Goal: Information Seeking & Learning: Learn about a topic

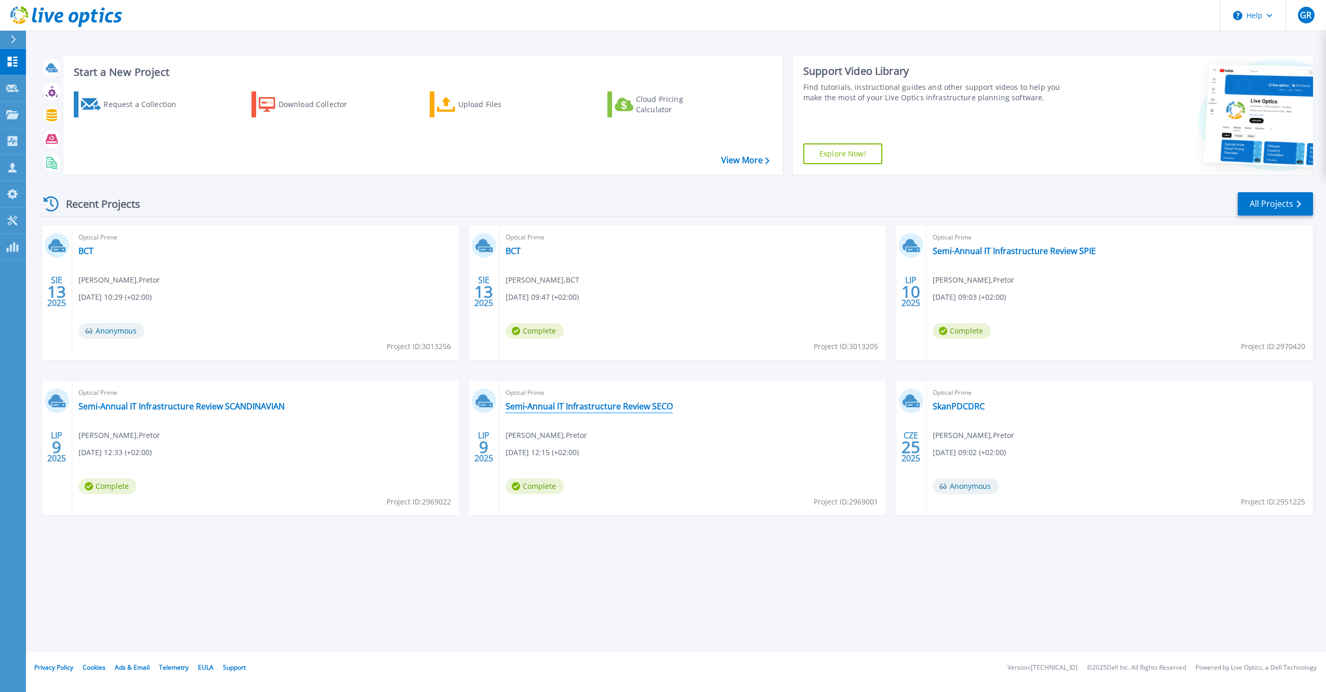
click at [626, 409] on link "Semi-Annual IT Infrastructure Review SECO" at bounding box center [589, 406] width 167 height 10
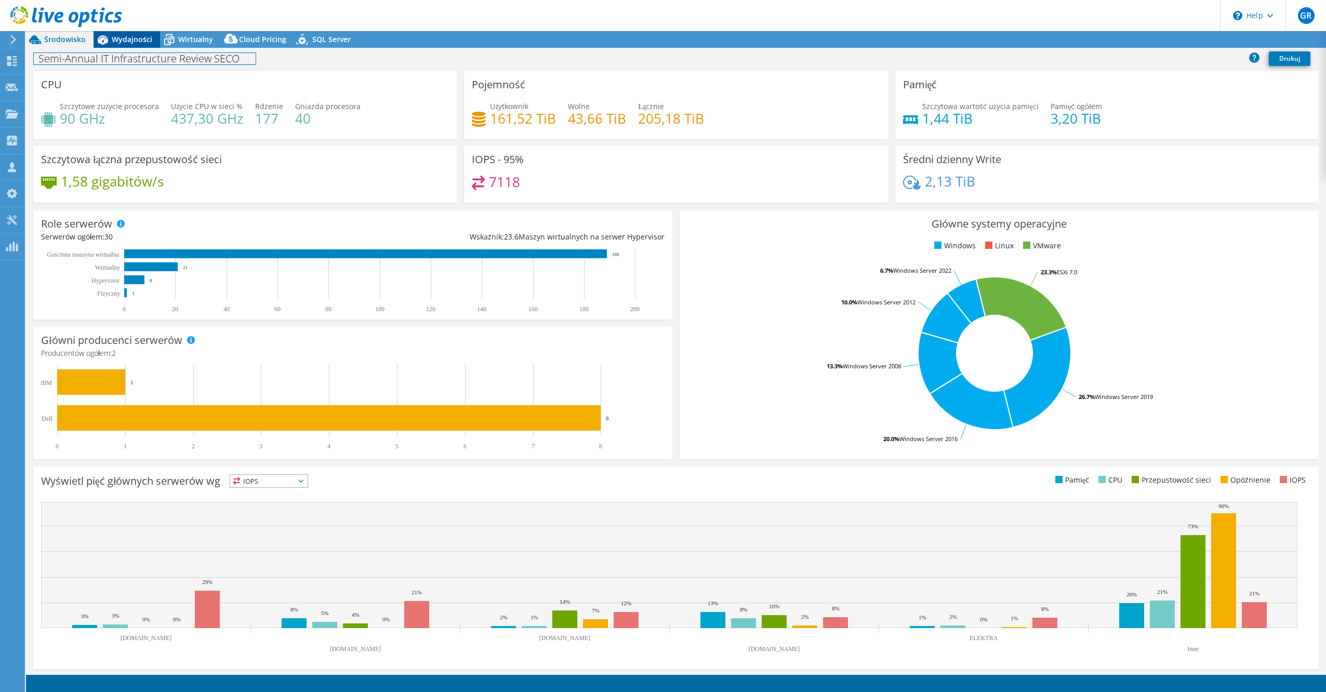
click at [126, 50] on div "Semi-Annual IT Infrastructure Review SECO [GEOGRAPHIC_DATA]" at bounding box center [676, 58] width 1301 height 19
select select "USD"
click at [129, 45] on div "Wydajności" at bounding box center [127, 39] width 67 height 17
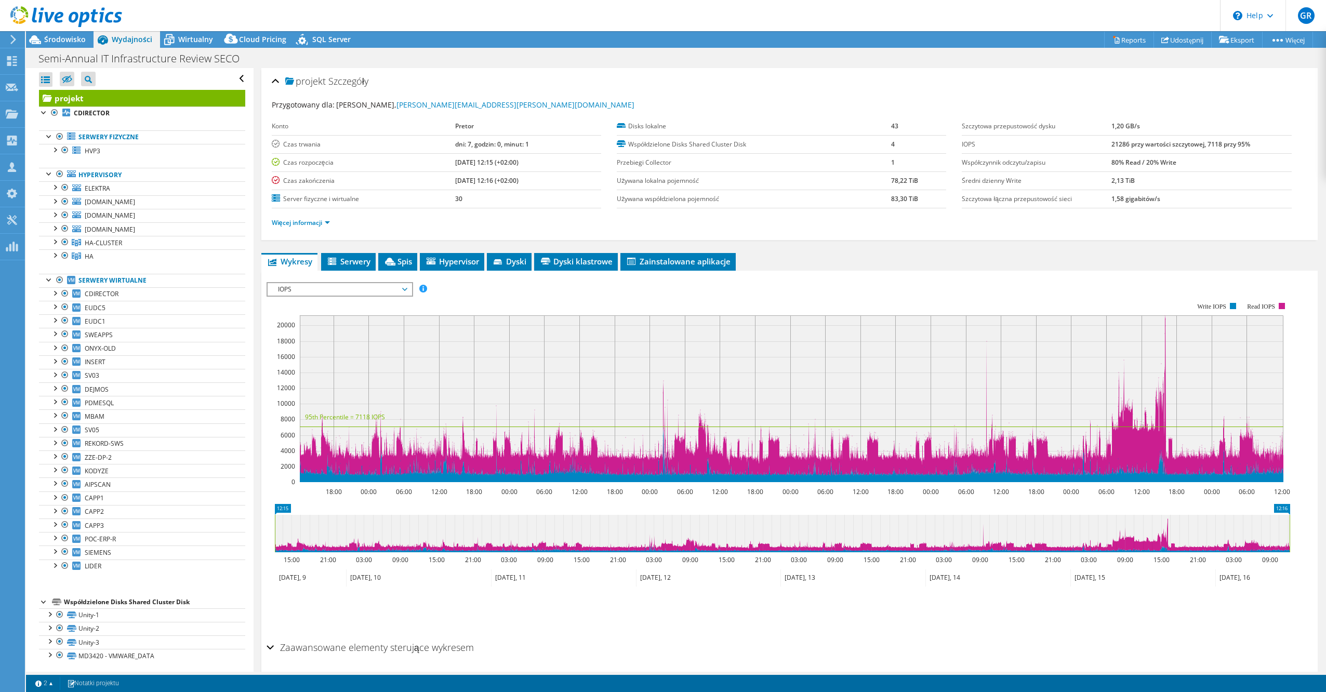
scroll to position [3, 0]
click at [115, 246] on link "HA" at bounding box center [142, 240] width 206 height 14
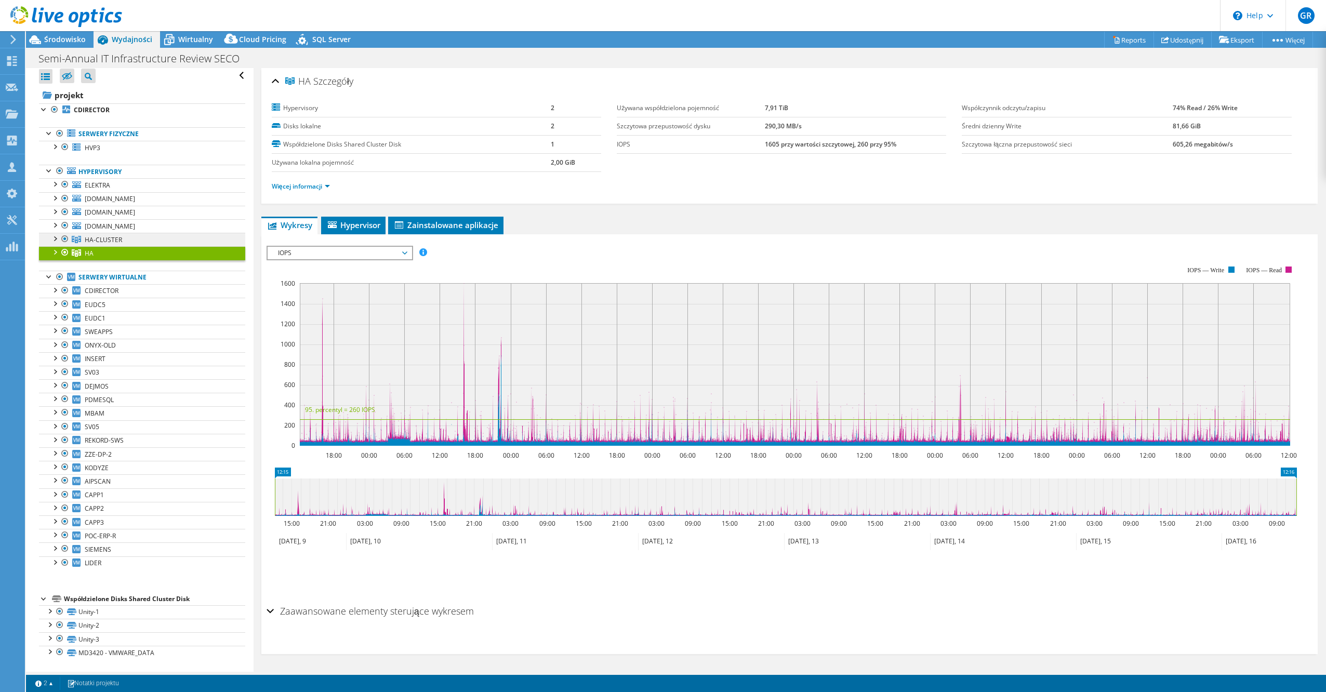
drag, startPoint x: 142, startPoint y: 240, endPoint x: 186, endPoint y: 243, distance: 43.8
click at [142, 240] on link "HA-CLUSTER" at bounding box center [142, 240] width 206 height 14
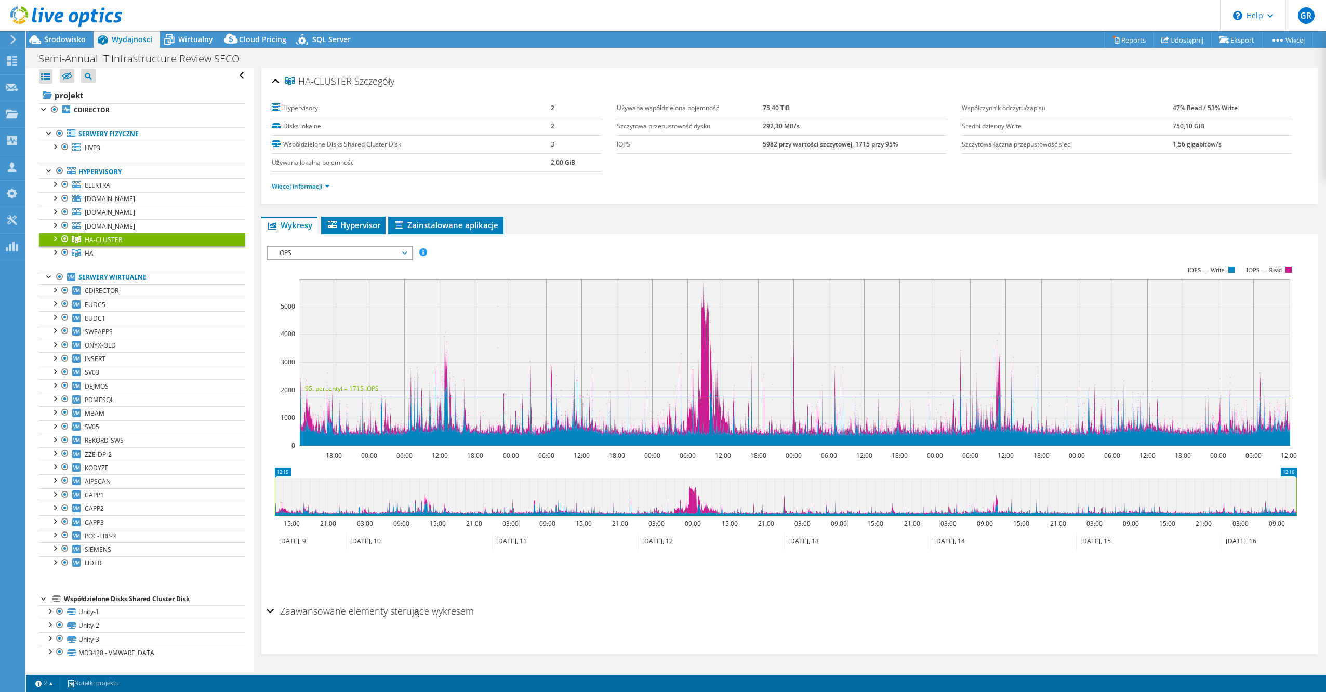
click at [383, 254] on span "IOPS" at bounding box center [340, 253] width 134 height 12
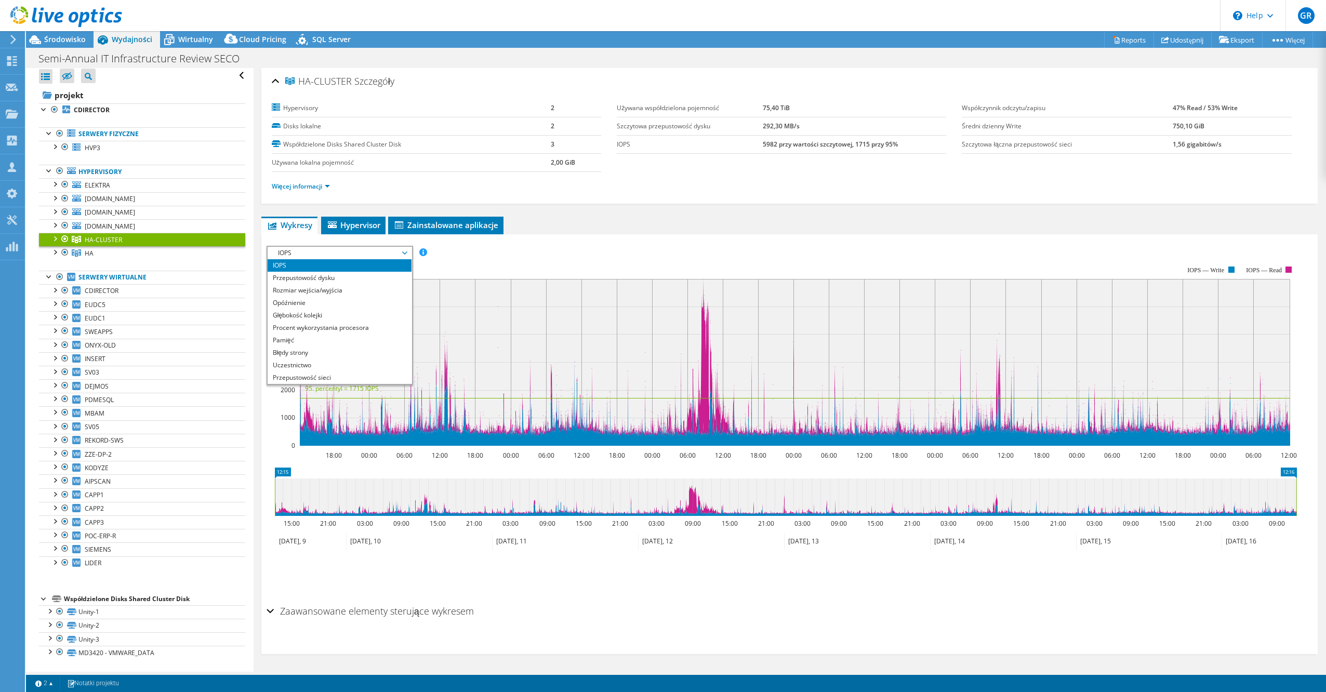
click at [554, 263] on rect at bounding box center [782, 356] width 1031 height 208
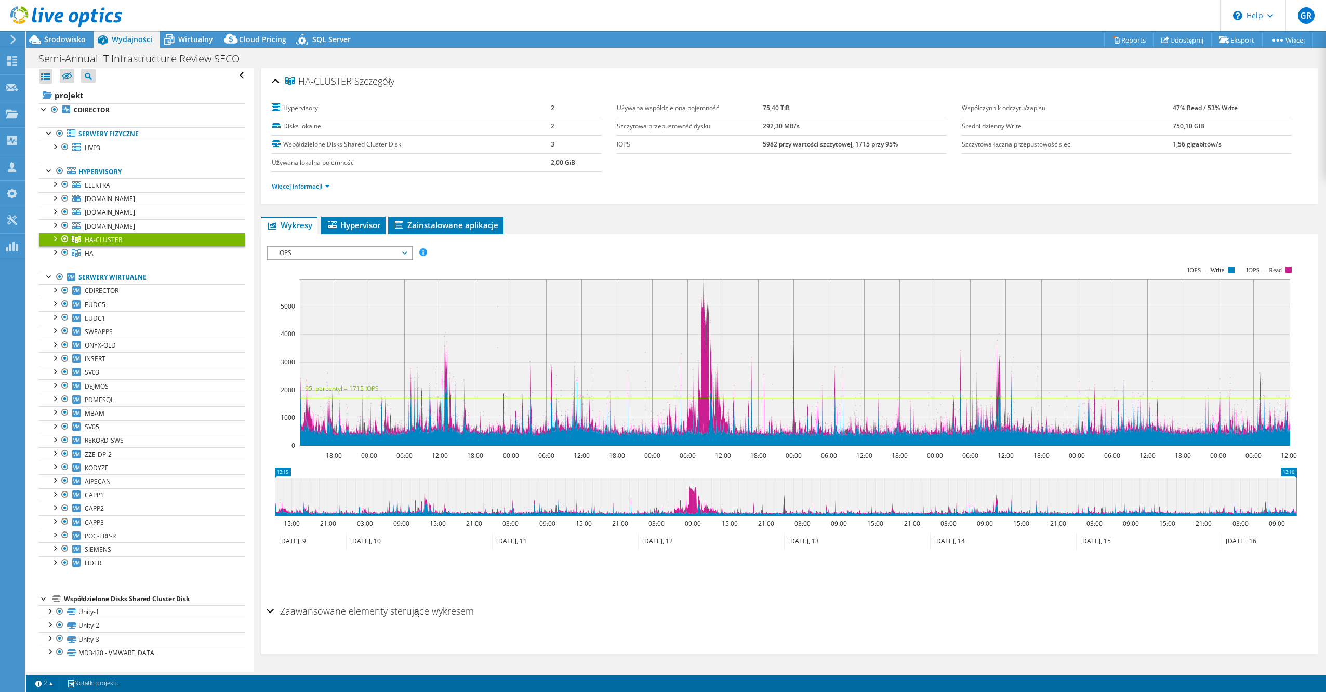
click at [383, 259] on div "IOPS IOPS Przepustowość dysku Rozmiar wejścia/wyjścia Opóźnienie Głębokość kole…" at bounding box center [340, 253] width 147 height 15
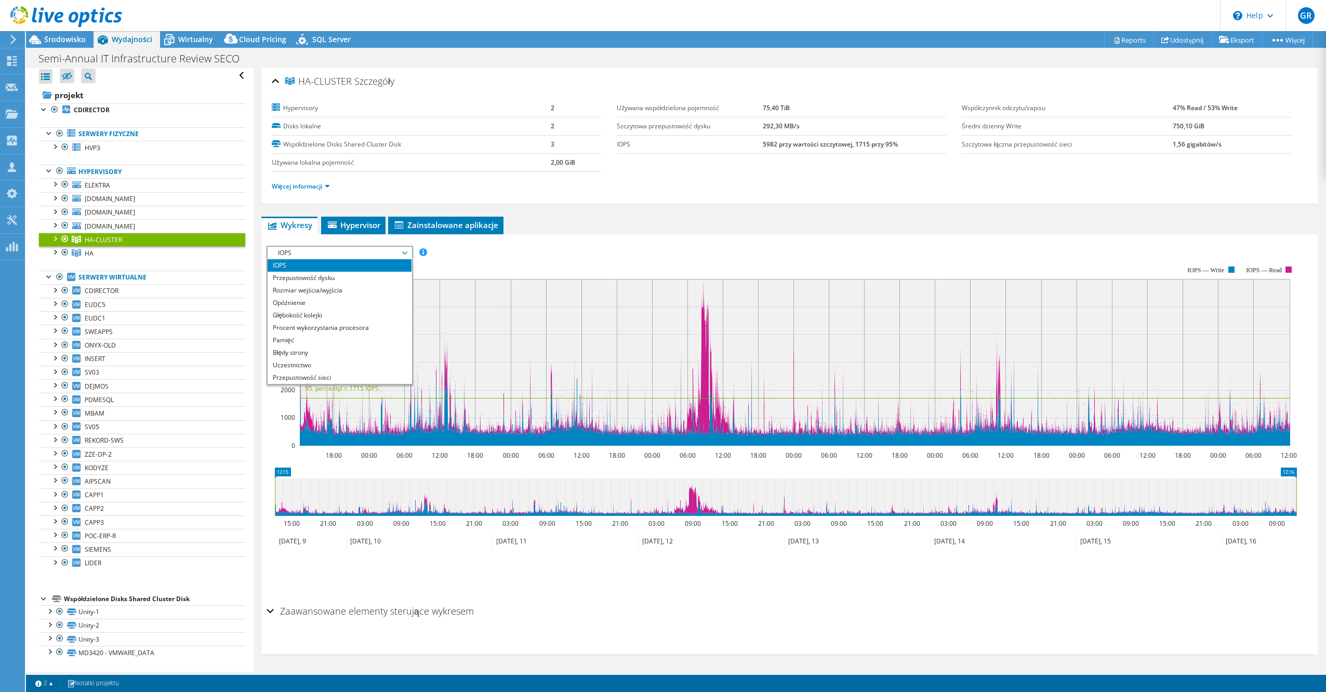
drag, startPoint x: 365, startPoint y: 305, endPoint x: 406, endPoint y: 303, distance: 41.1
click at [366, 307] on li "Opóźnienie" at bounding box center [340, 303] width 144 height 12
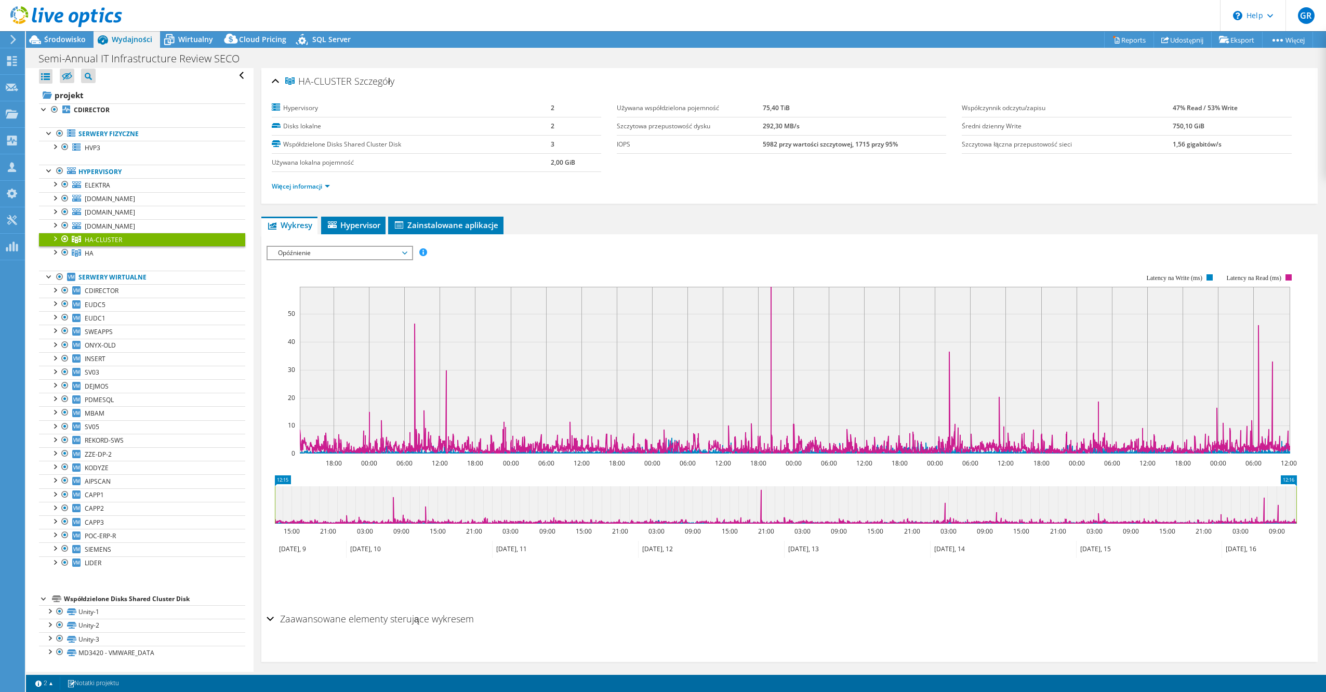
drag, startPoint x: 361, startPoint y: 255, endPoint x: 351, endPoint y: 255, distance: 9.9
click at [360, 255] on span "Opóźnienie" at bounding box center [340, 253] width 134 height 12
drag, startPoint x: 313, startPoint y: 265, endPoint x: 646, endPoint y: 298, distance: 334.4
click at [313, 265] on li "IOPS" at bounding box center [340, 265] width 144 height 12
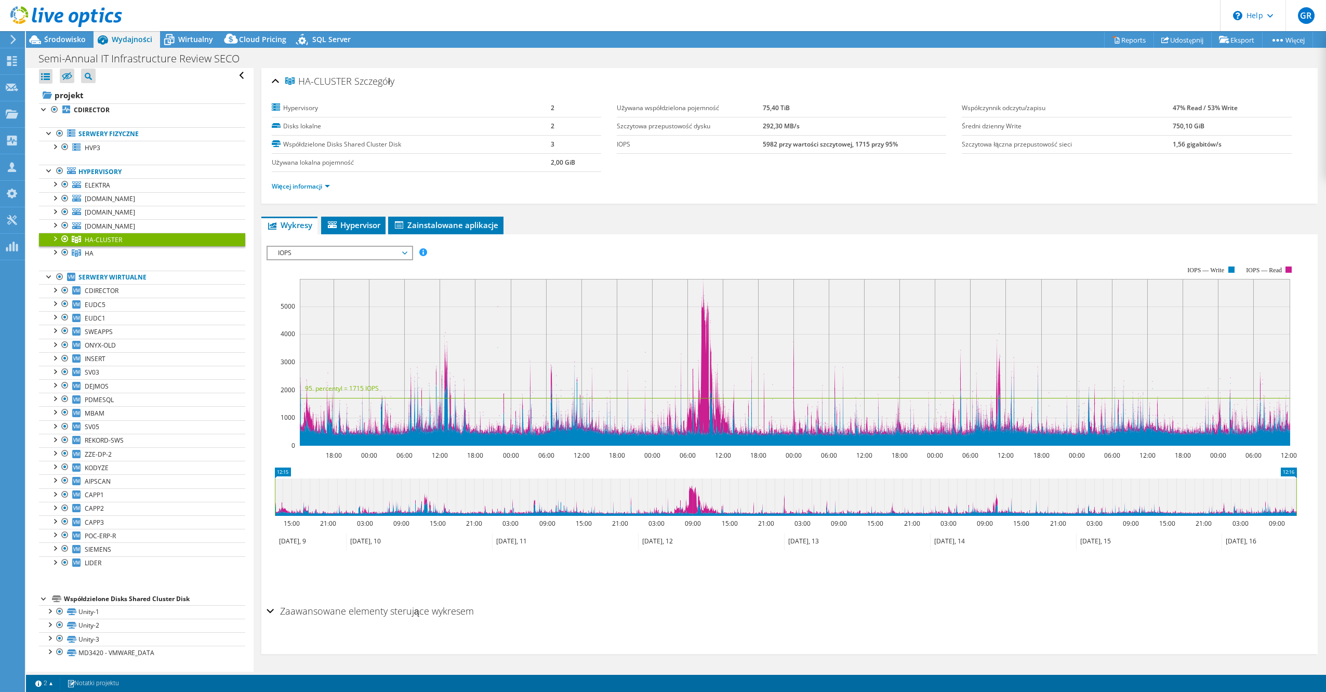
click at [381, 260] on div "IOPS IOPS Przepustowość dysku Rozmiar wejścia/wyjścia Opóźnienie Głębokość kole…" at bounding box center [340, 253] width 147 height 15
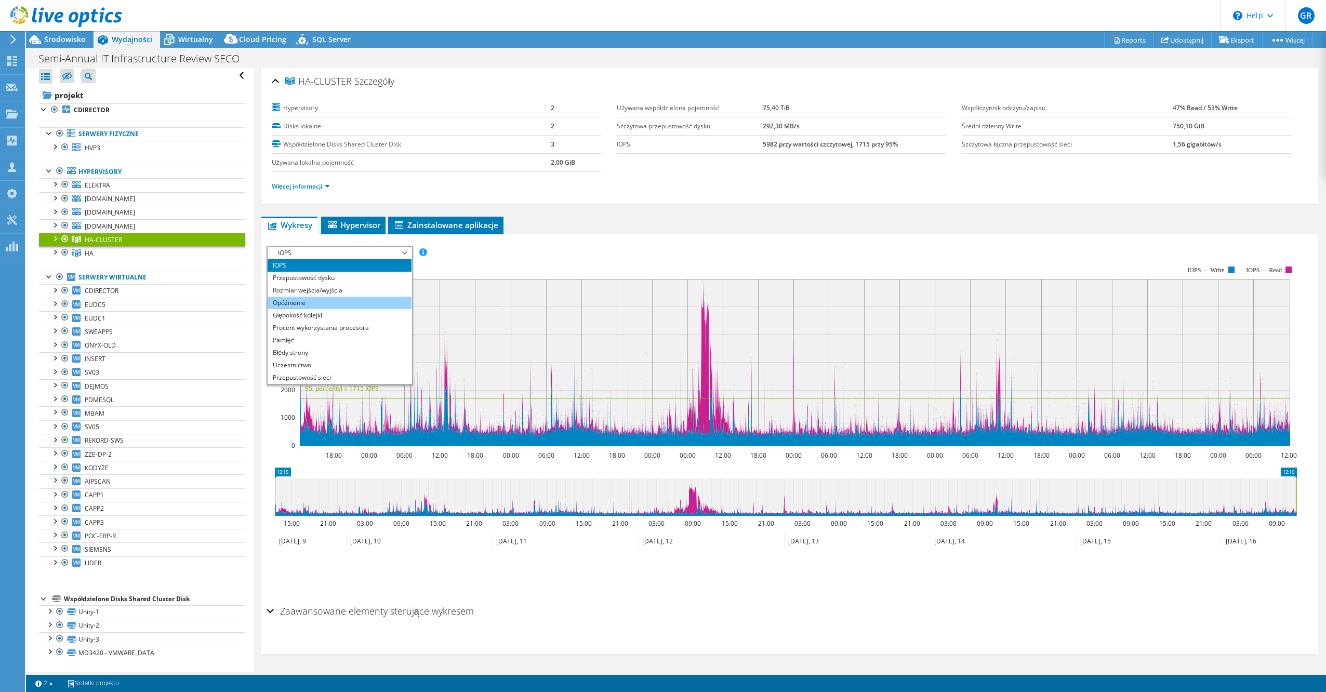
drag, startPoint x: 339, startPoint y: 302, endPoint x: 388, endPoint y: 302, distance: 49.4
click at [339, 303] on li "Opóźnienie" at bounding box center [340, 303] width 144 height 12
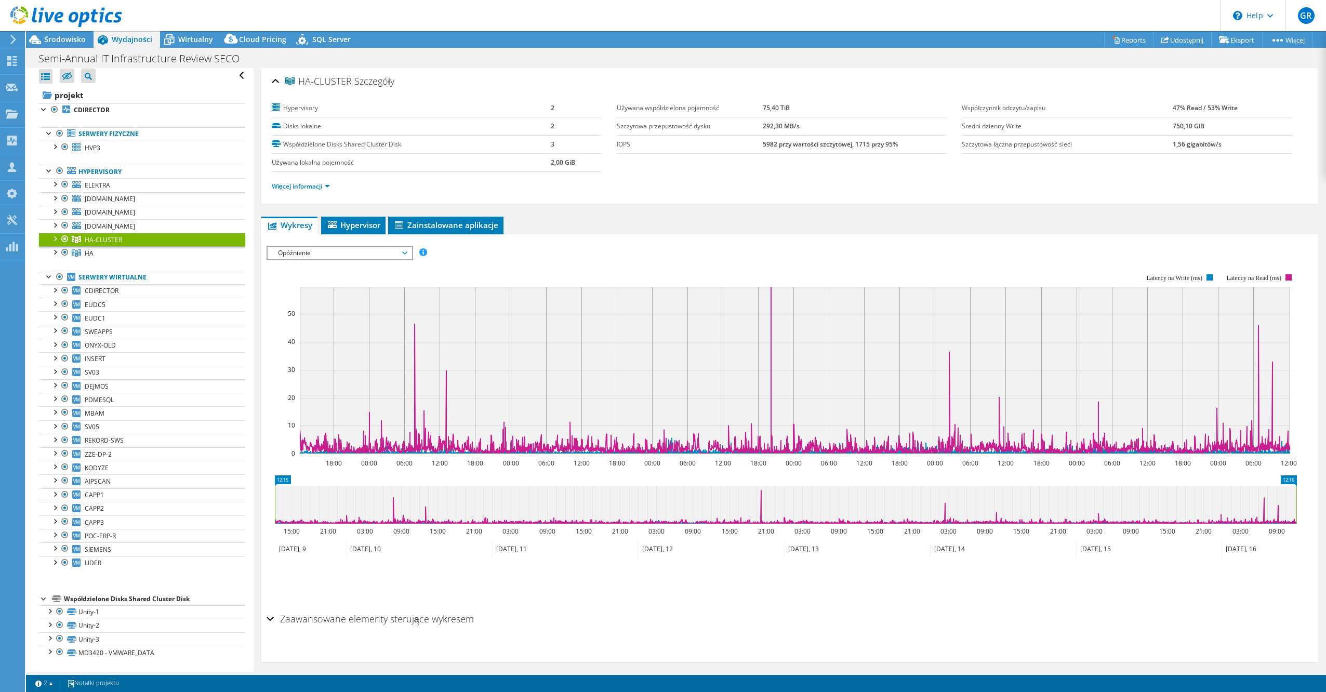
click at [53, 240] on div at bounding box center [54, 238] width 10 height 10
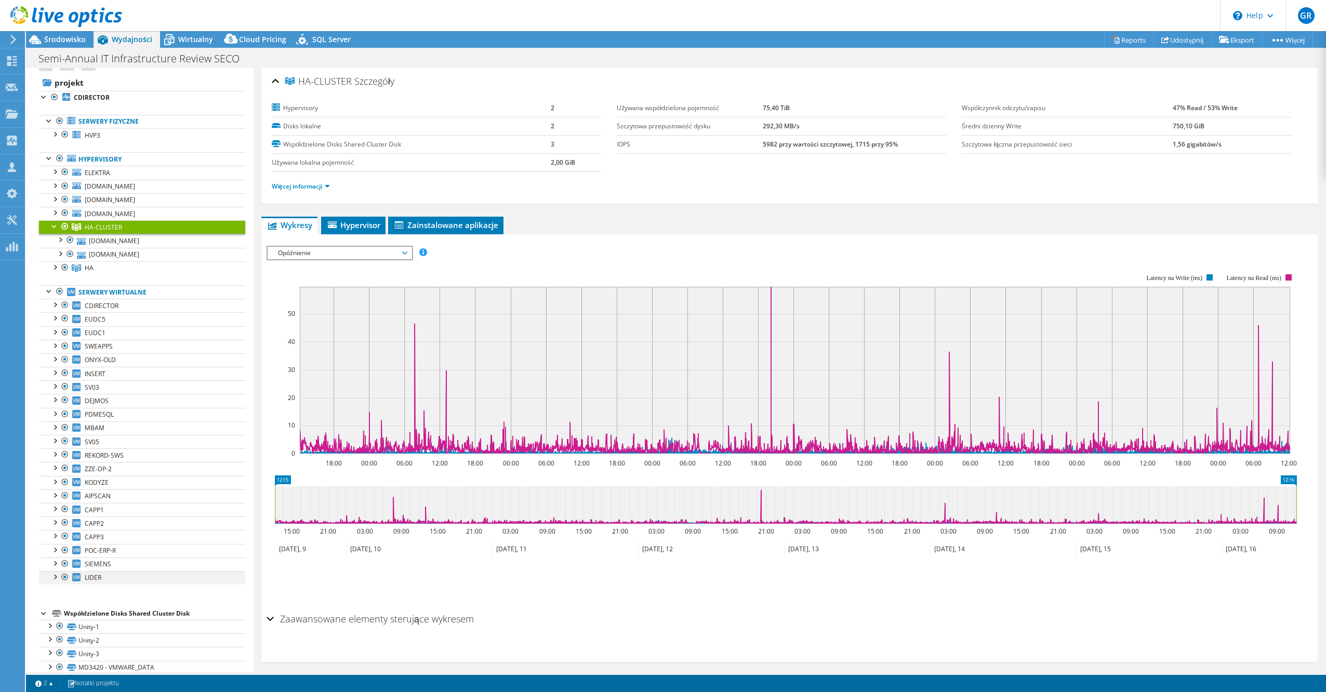
scroll to position [31, 0]
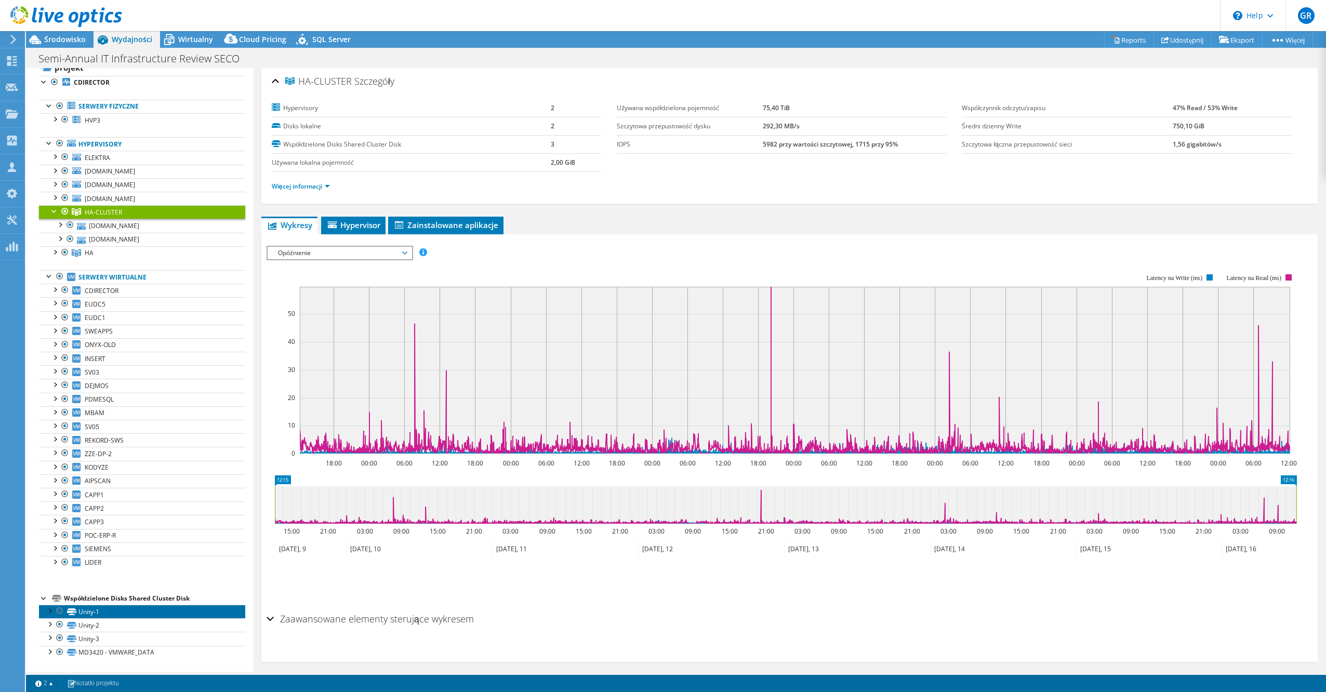
click at [116, 615] on link "Unity-1" at bounding box center [142, 612] width 206 height 14
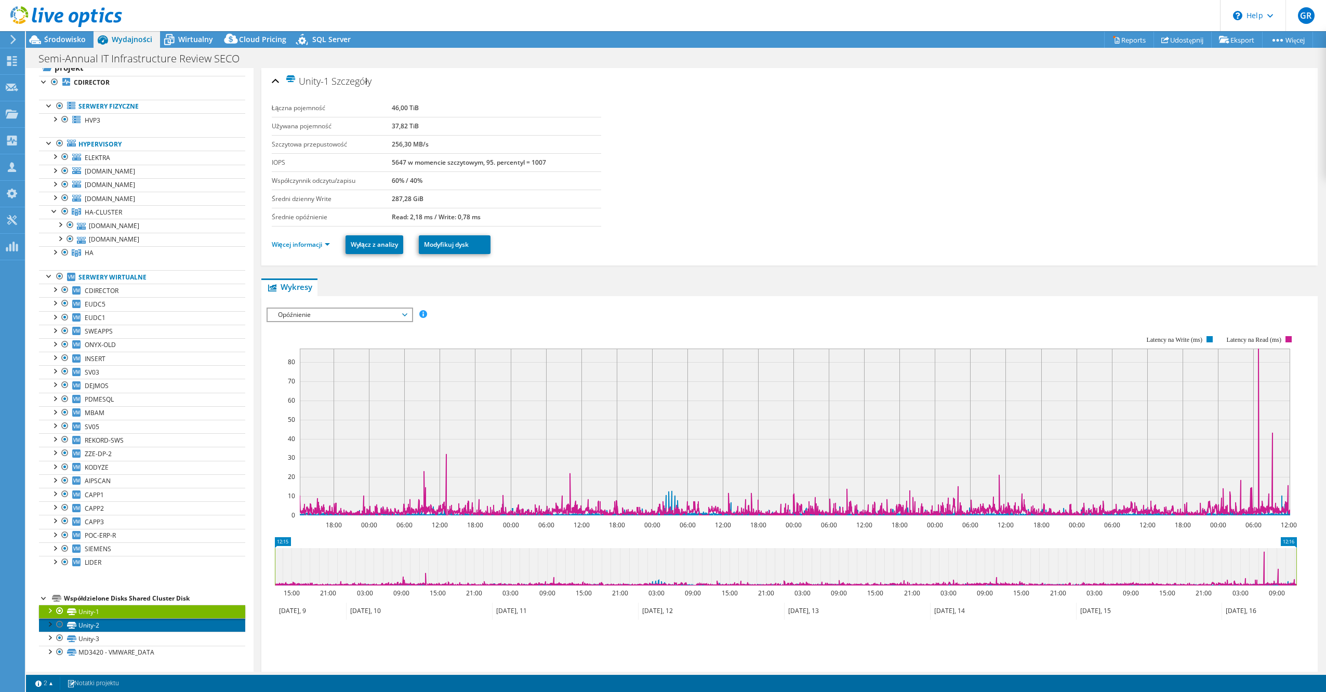
click at [122, 628] on link "Unity-2" at bounding box center [142, 626] width 206 height 14
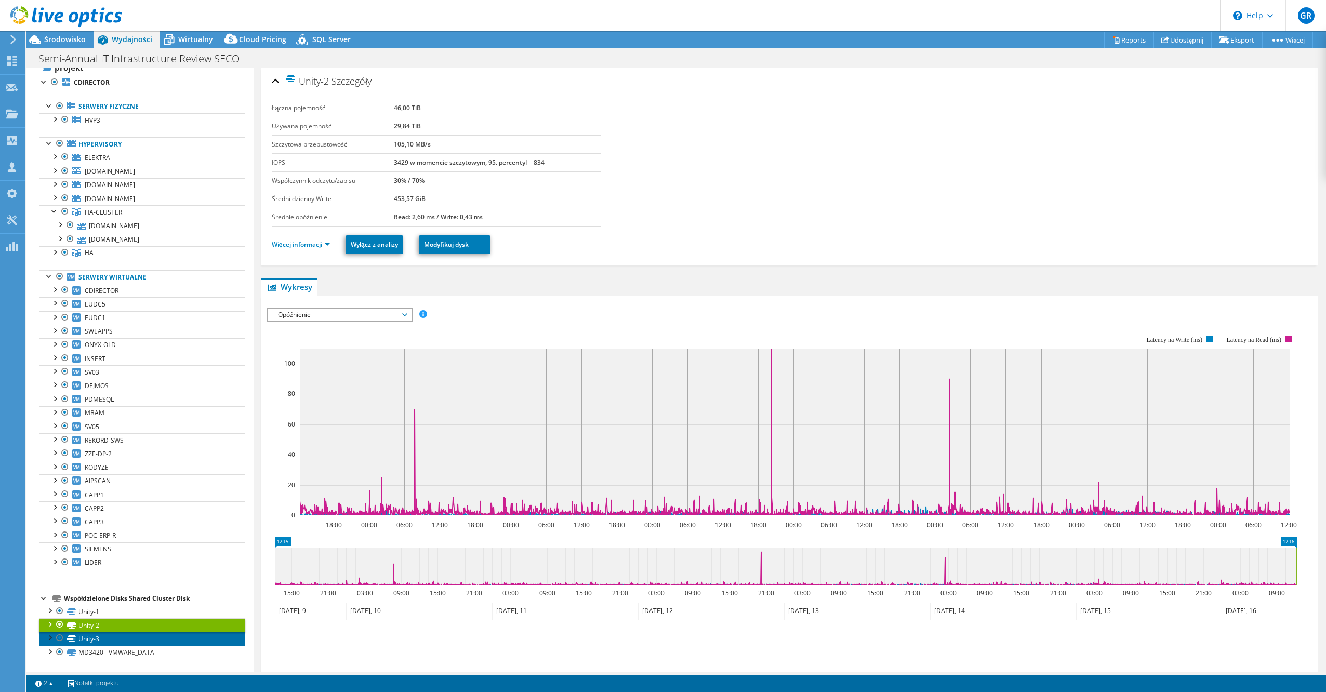
click at [121, 637] on link "Unity-3" at bounding box center [142, 639] width 206 height 14
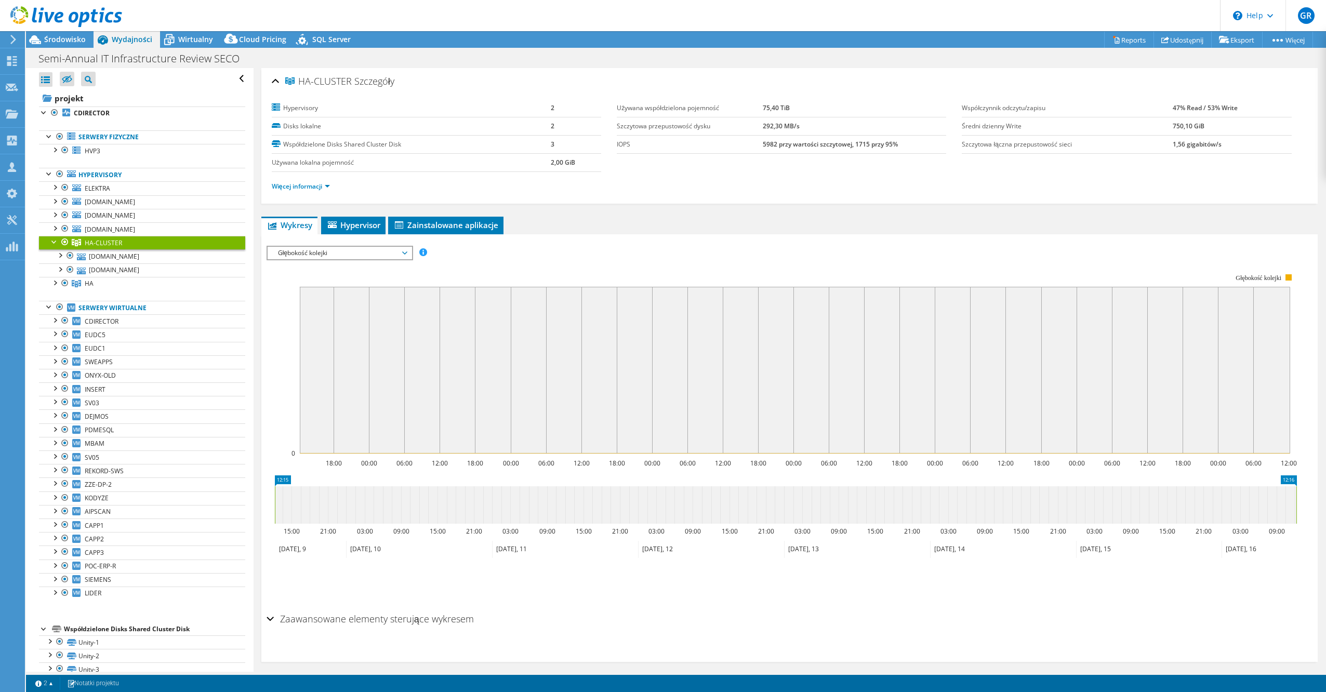
select select "USD"
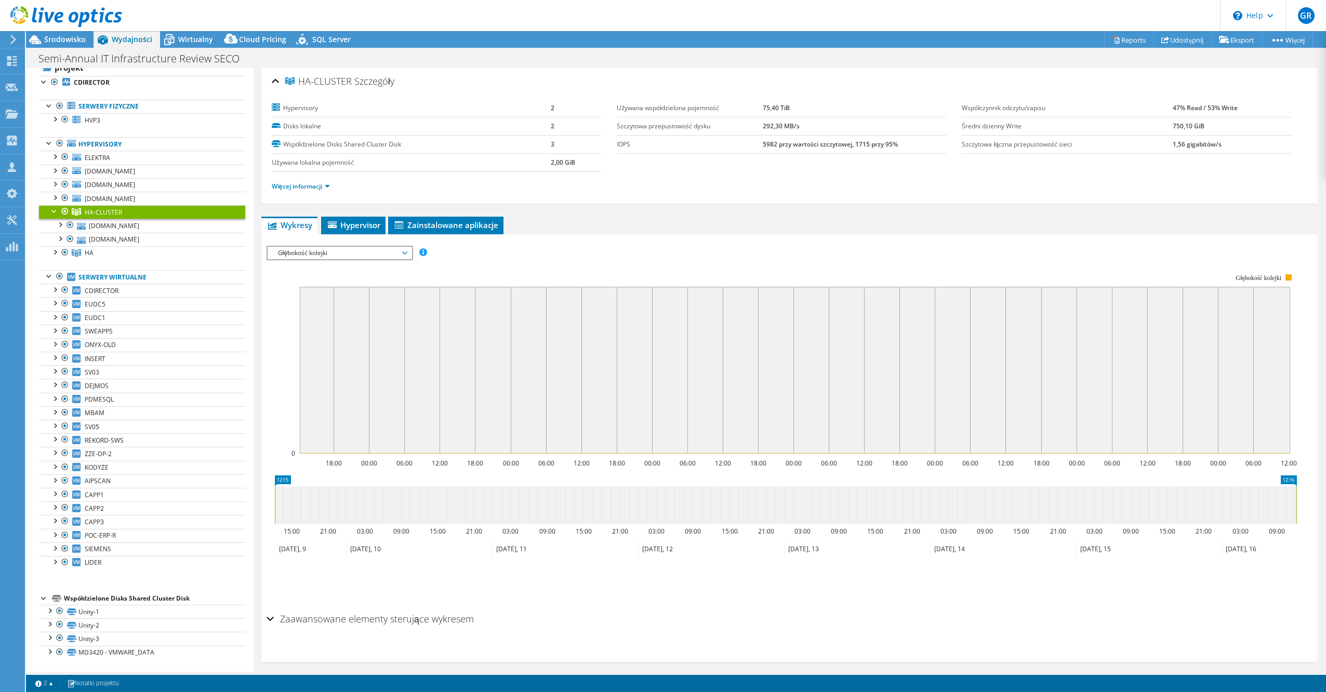
click at [361, 261] on rect at bounding box center [782, 364] width 1031 height 208
click at [366, 255] on span "Głębokość kolejki" at bounding box center [340, 253] width 134 height 12
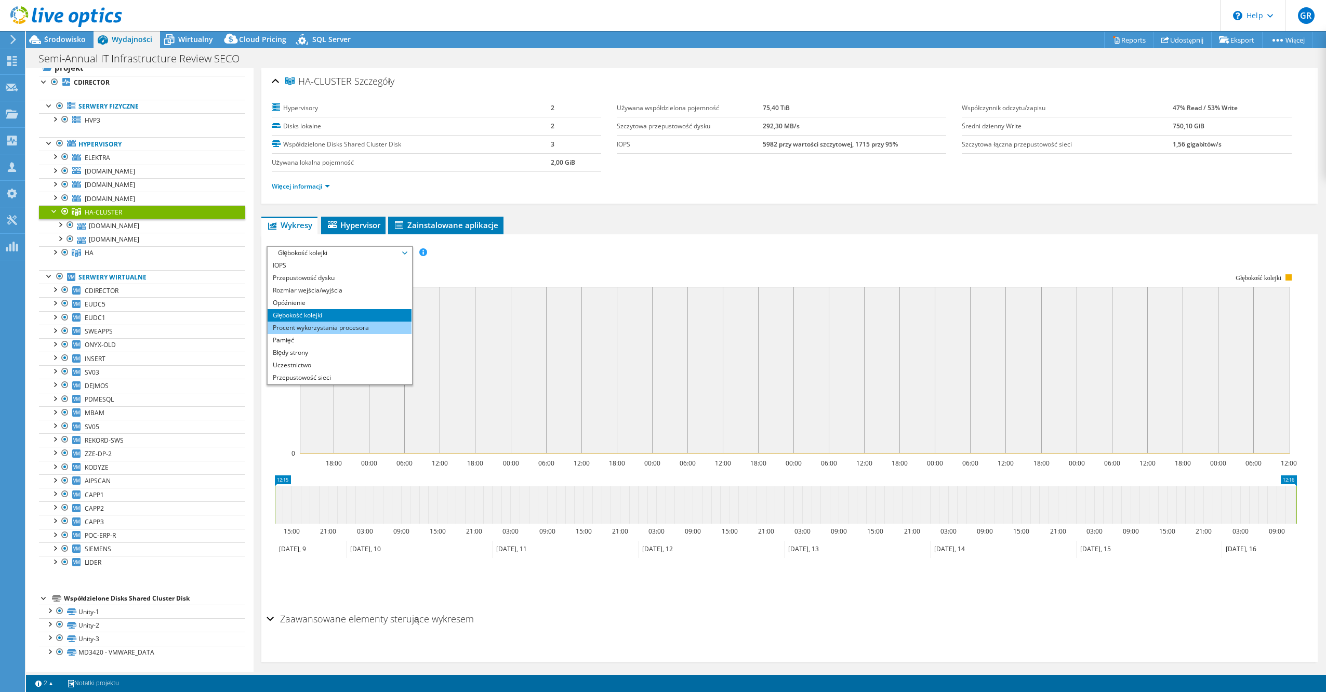
click at [366, 325] on li "Procent wykorzystania procesora" at bounding box center [340, 328] width 144 height 12
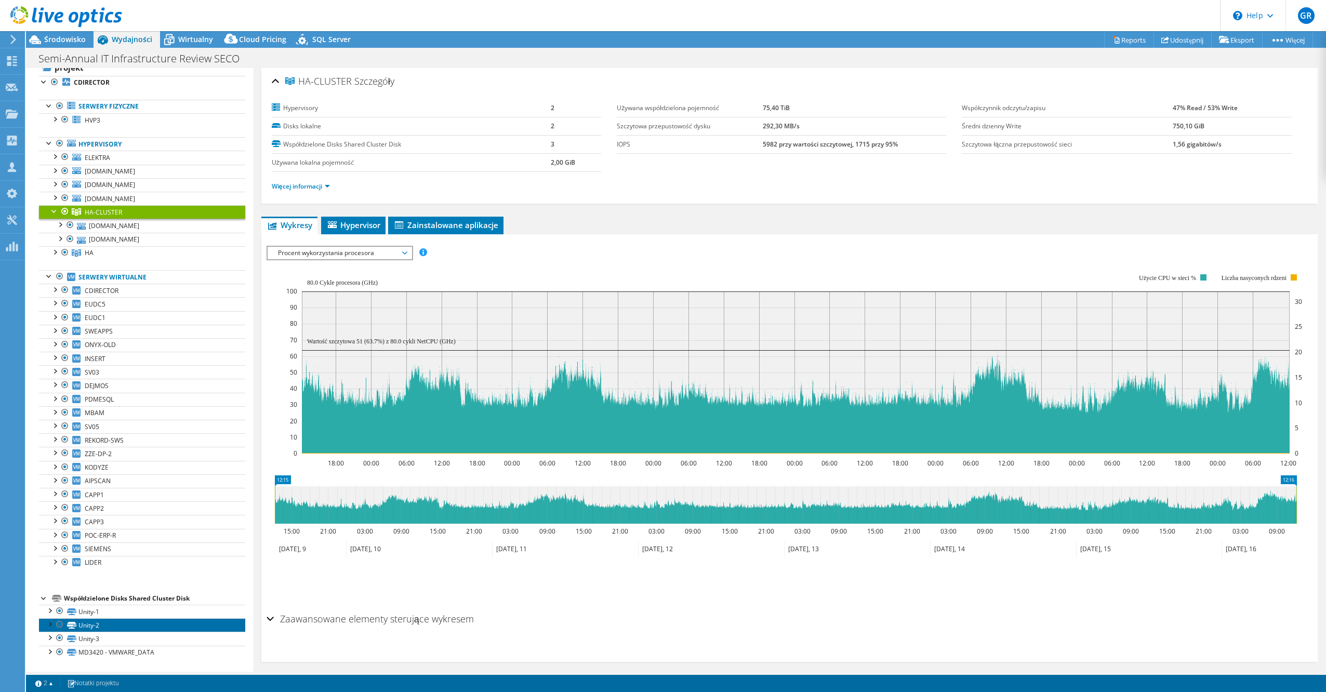
click at [134, 631] on link "Unity-2" at bounding box center [142, 626] width 206 height 14
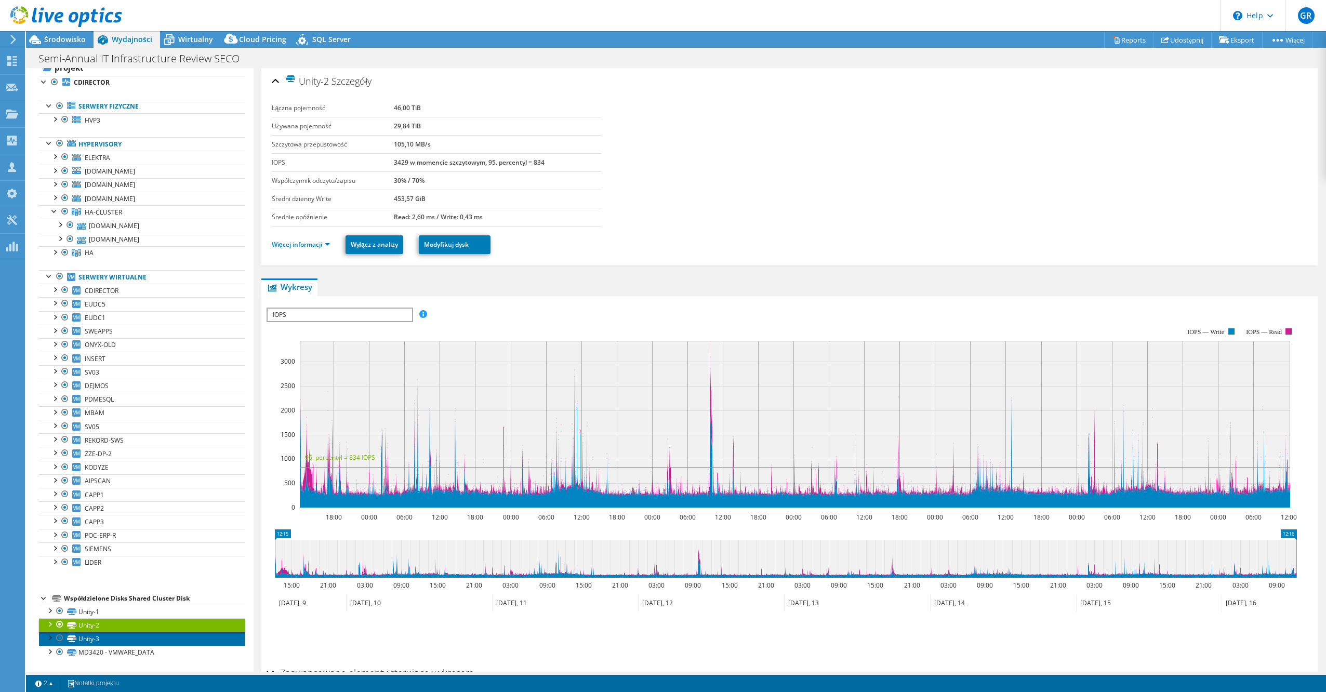
click at [133, 636] on link "Unity-3" at bounding box center [142, 639] width 206 height 14
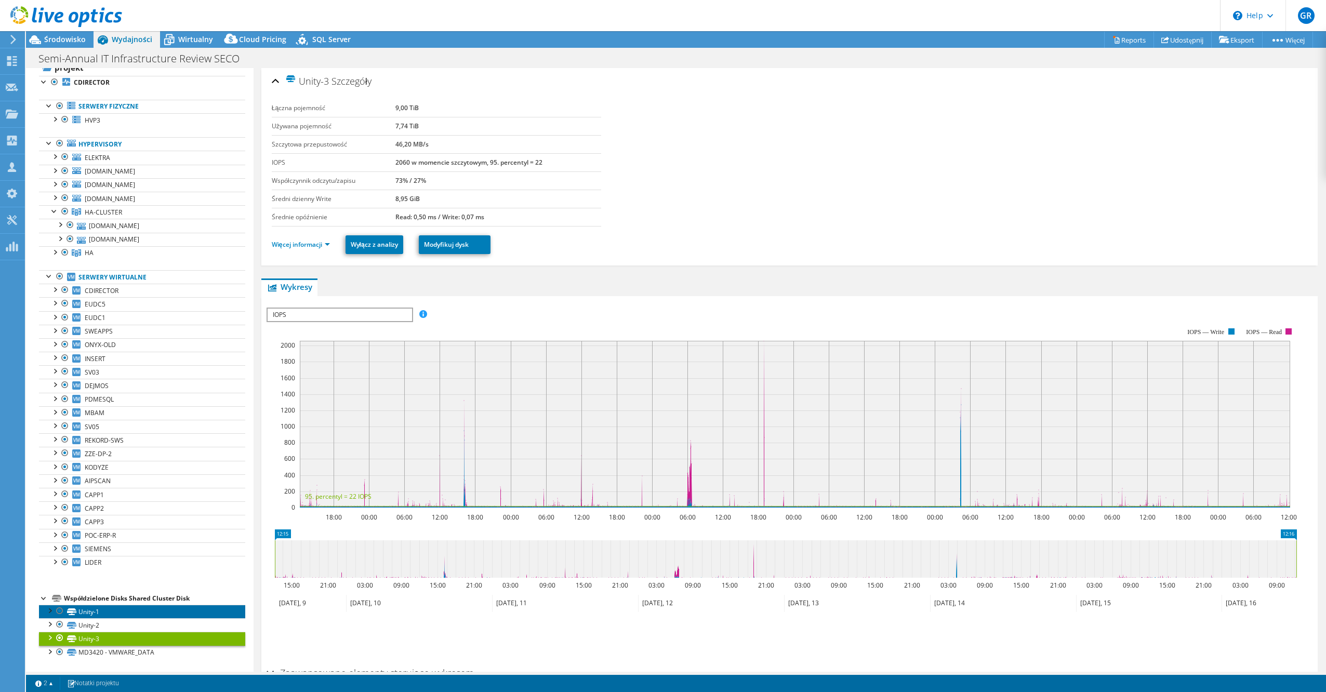
click at [135, 610] on link "Unity-1" at bounding box center [142, 612] width 206 height 14
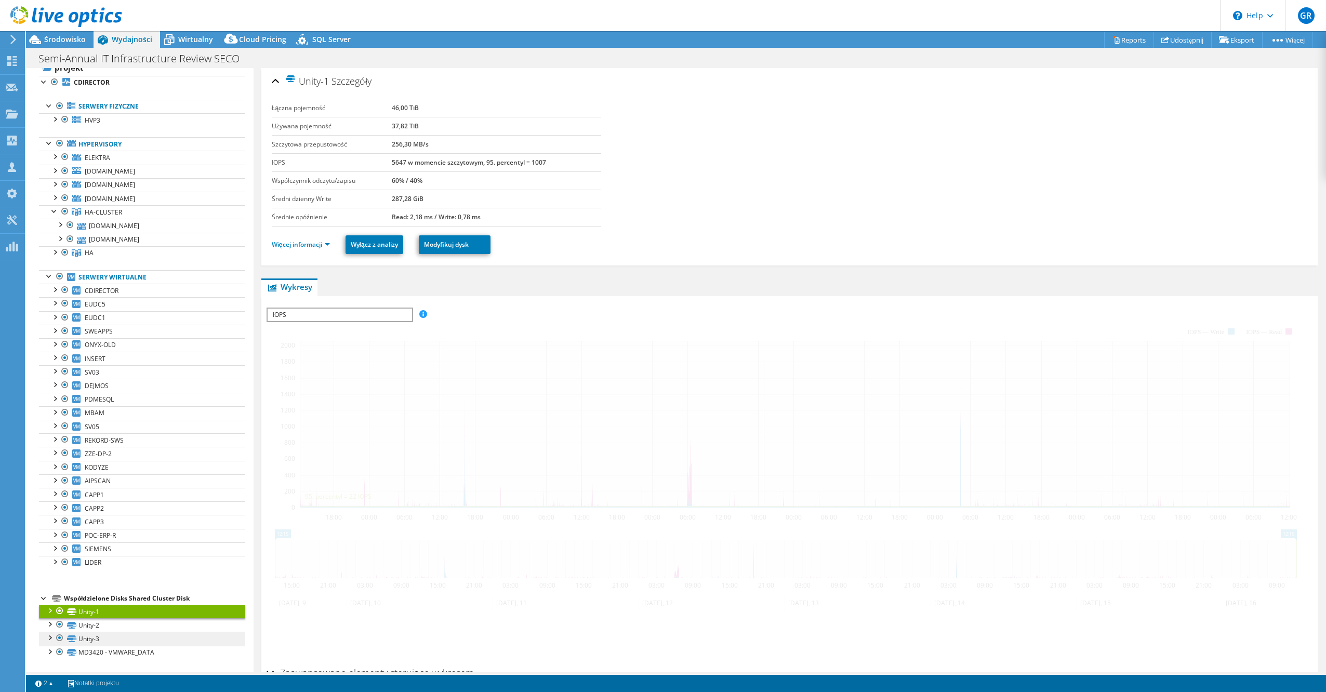
click at [131, 638] on link "Unity-3" at bounding box center [142, 639] width 206 height 14
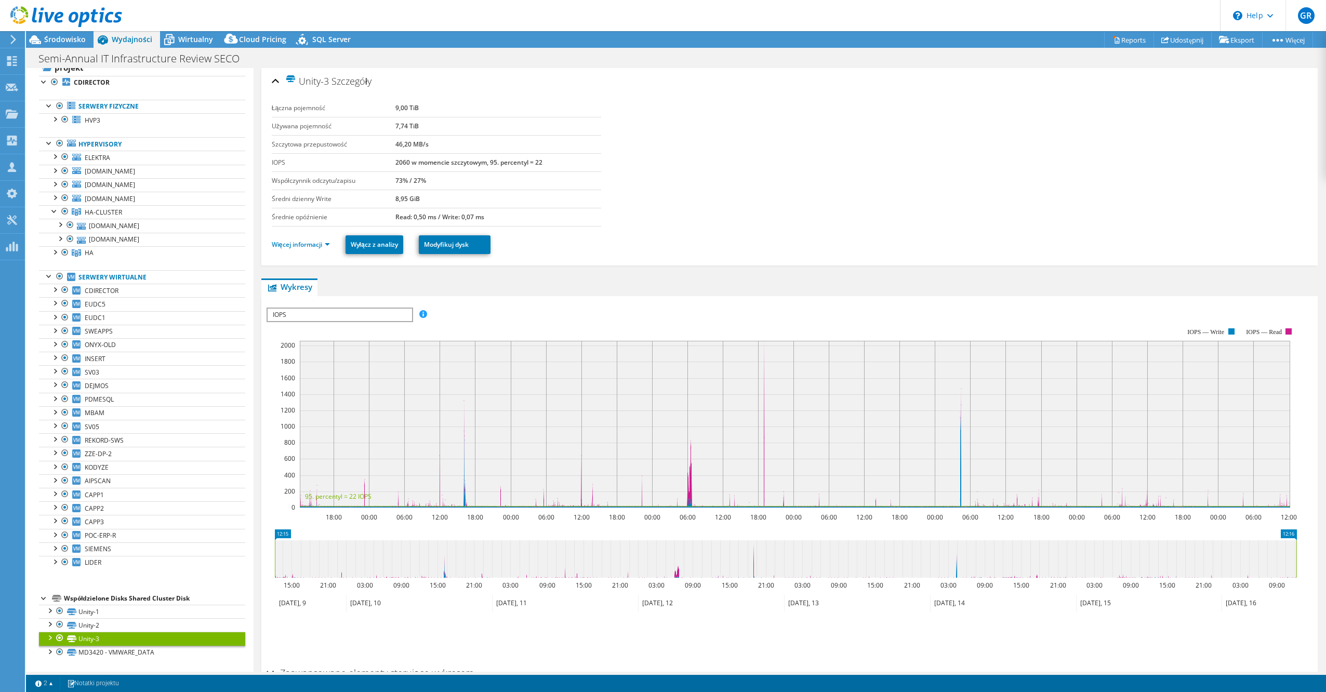
click at [328, 315] on span "IOPS" at bounding box center [340, 315] width 144 height 12
click at [325, 363] on li "Opóźnienie" at bounding box center [340, 365] width 144 height 12
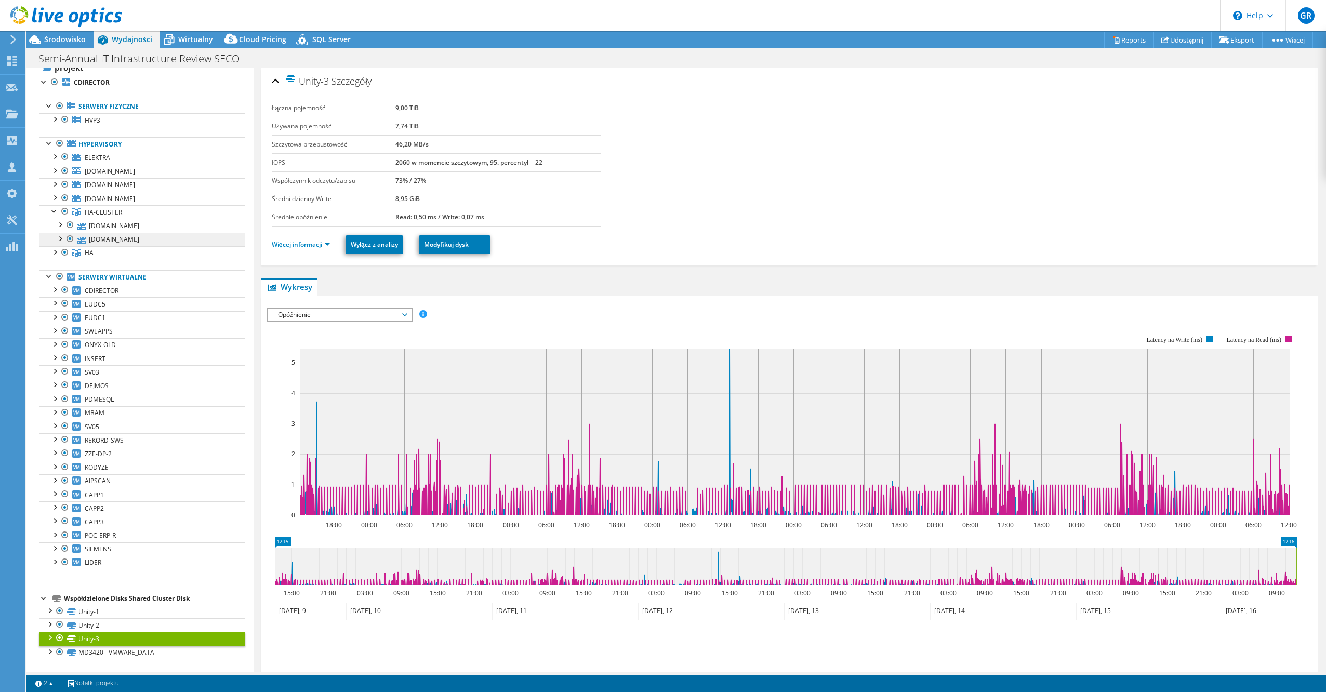
drag, startPoint x: 137, startPoint y: 253, endPoint x: 151, endPoint y: 241, distance: 18.4
click at [137, 219] on link "HA" at bounding box center [142, 212] width 206 height 14
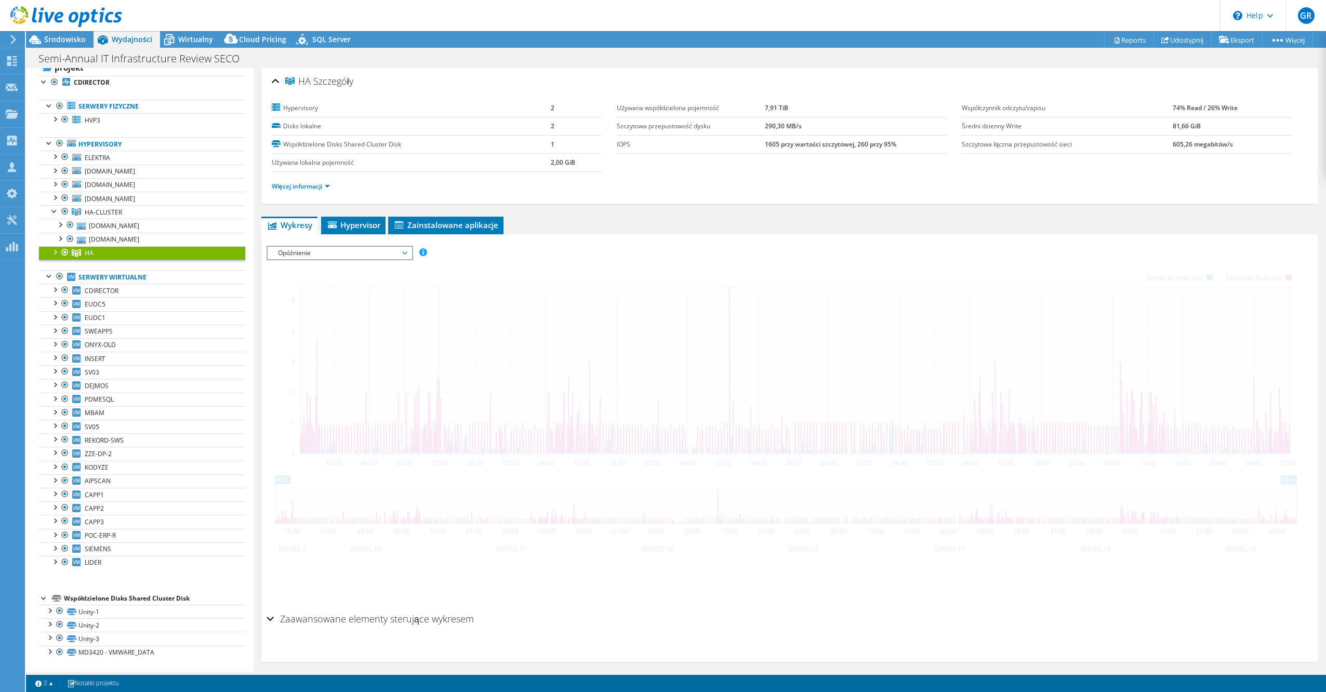
click at [140, 215] on link "HA-CLUSTER" at bounding box center [142, 212] width 206 height 14
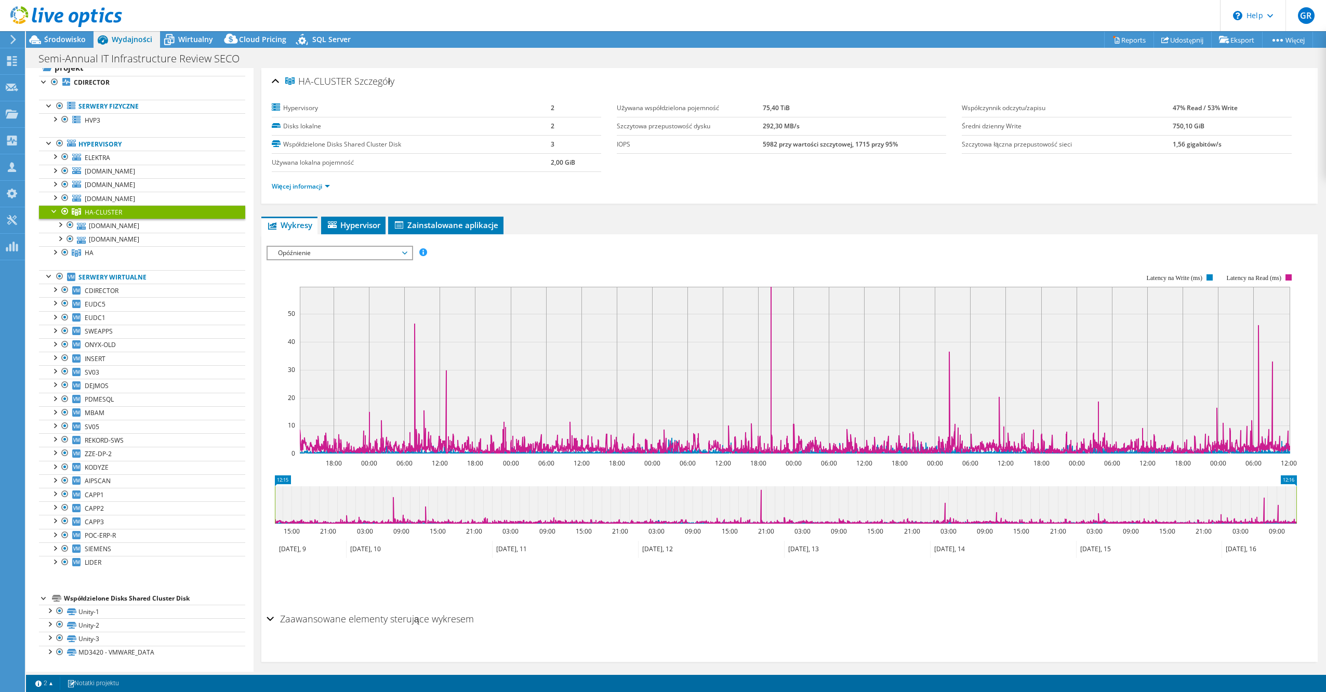
click at [374, 257] on span "Opóźnienie" at bounding box center [340, 253] width 134 height 12
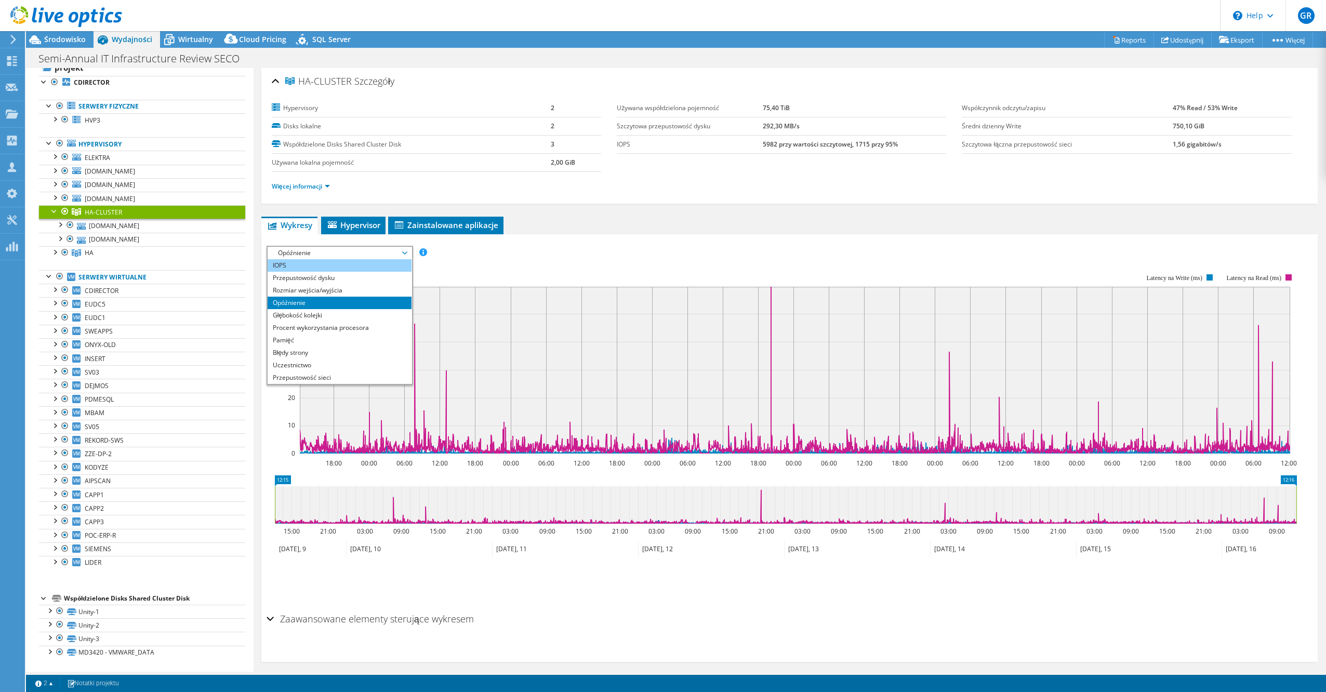
click at [338, 269] on li "IOPS" at bounding box center [340, 265] width 144 height 12
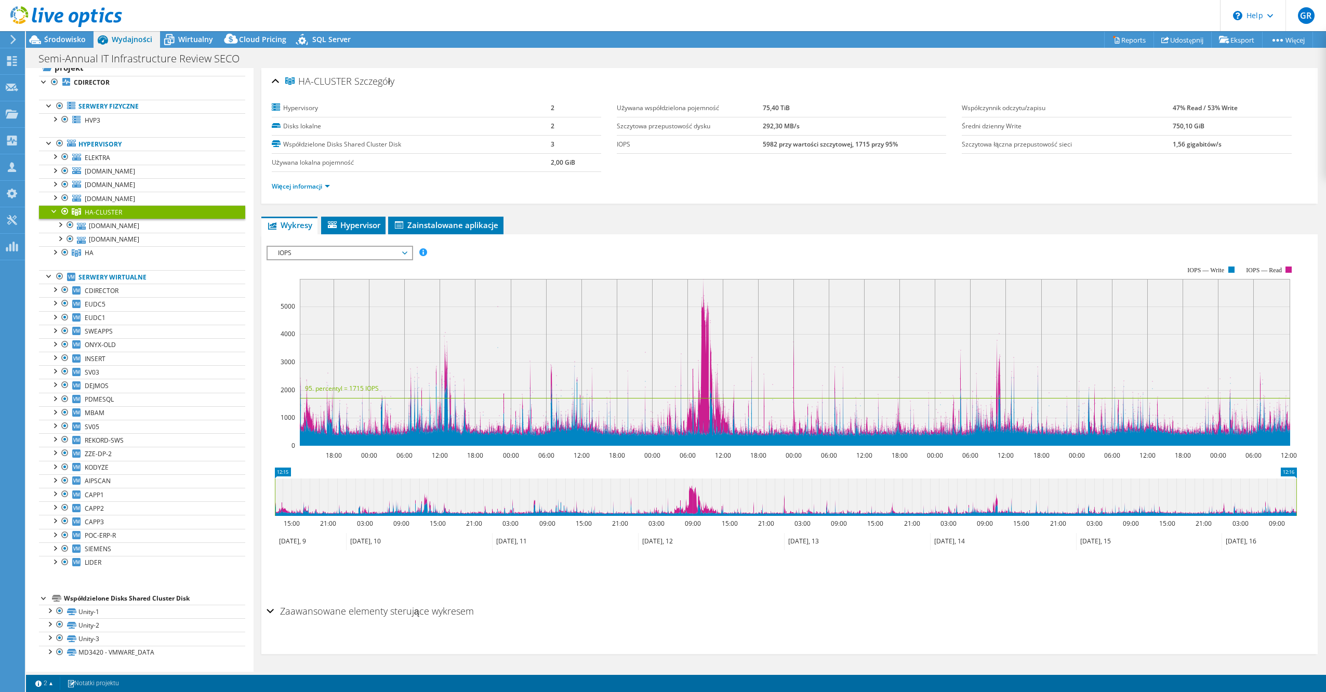
click at [364, 257] on span "IOPS" at bounding box center [340, 253] width 134 height 12
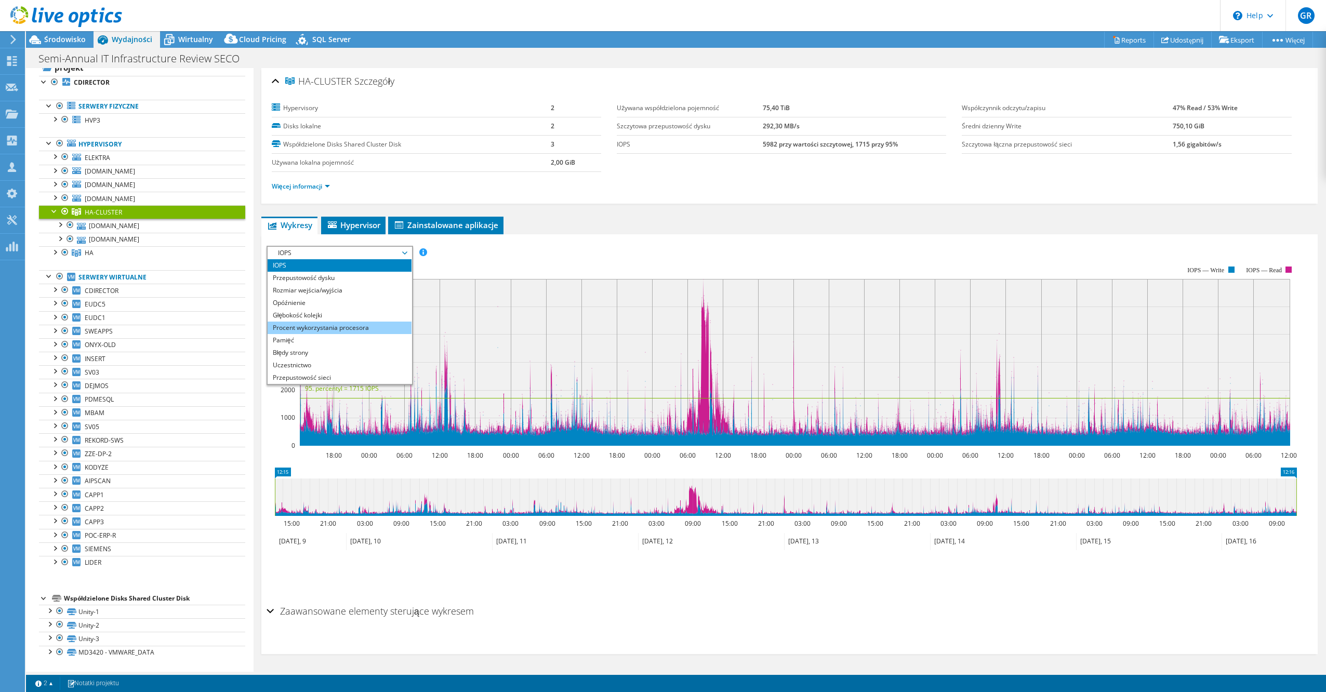
click at [359, 332] on li "Procent wykorzystania procesora" at bounding box center [340, 328] width 144 height 12
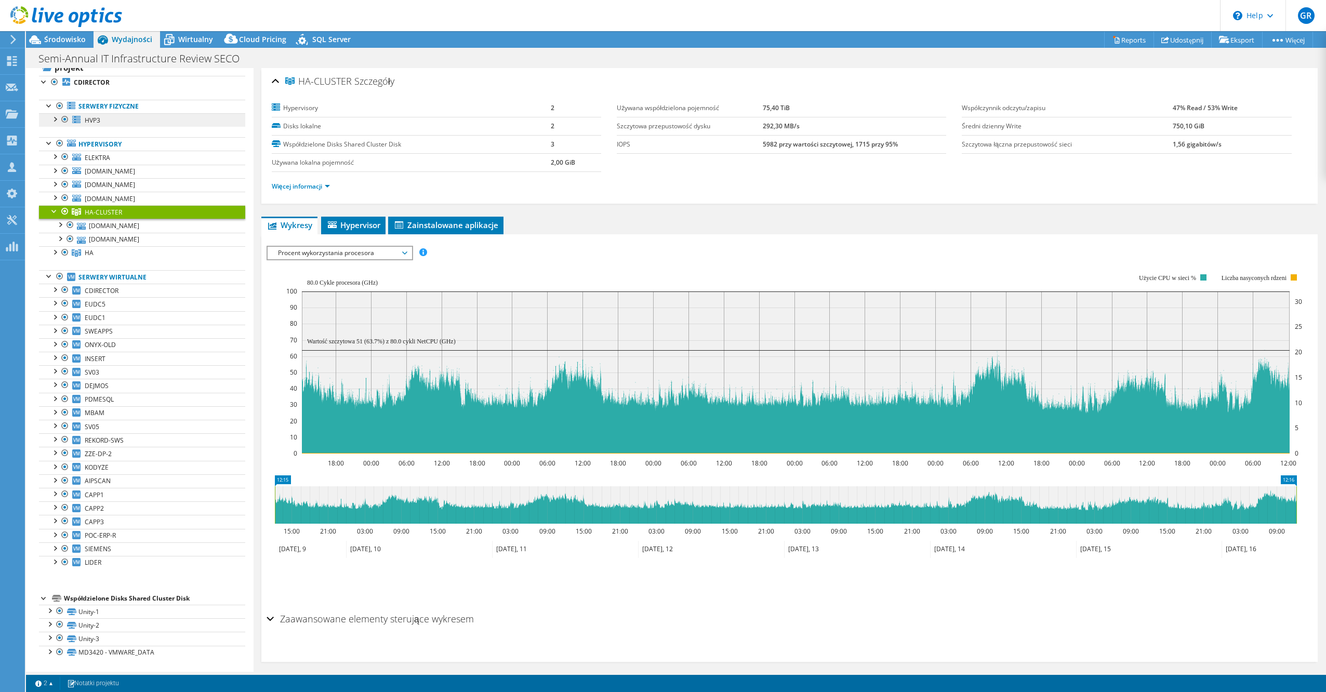
scroll to position [0, 0]
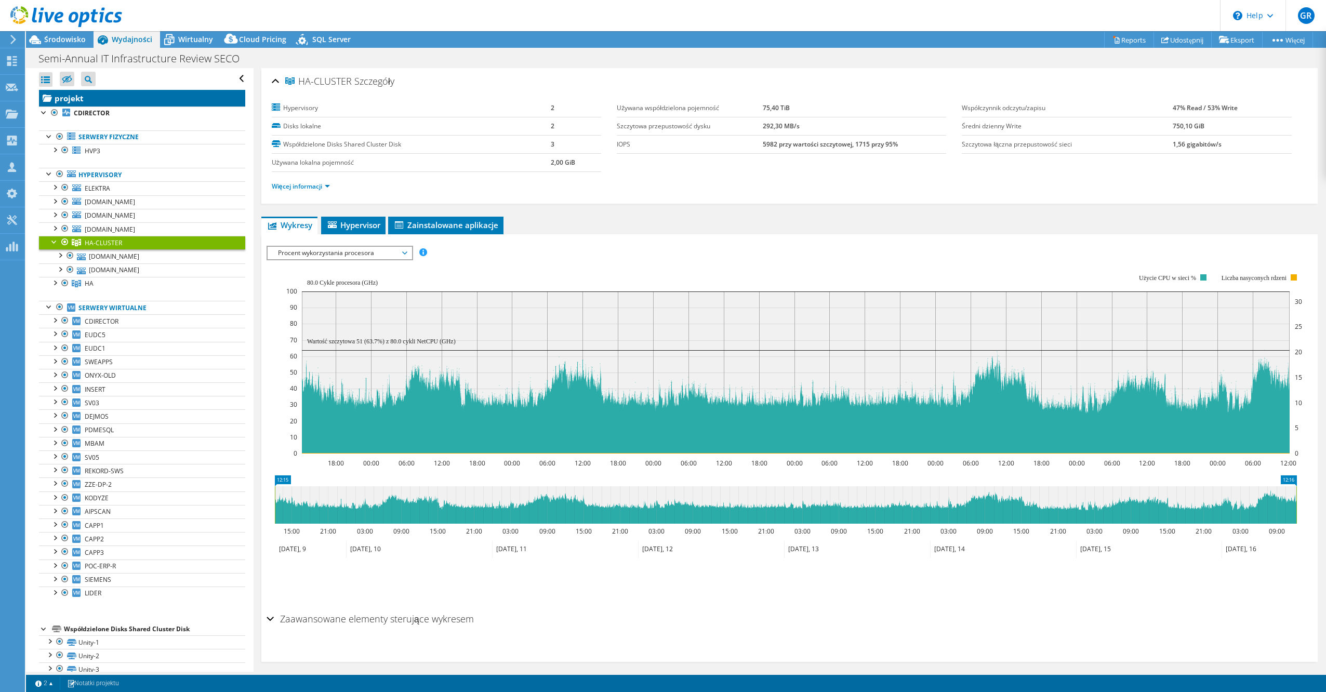
click at [113, 97] on link "projekt" at bounding box center [142, 98] width 206 height 17
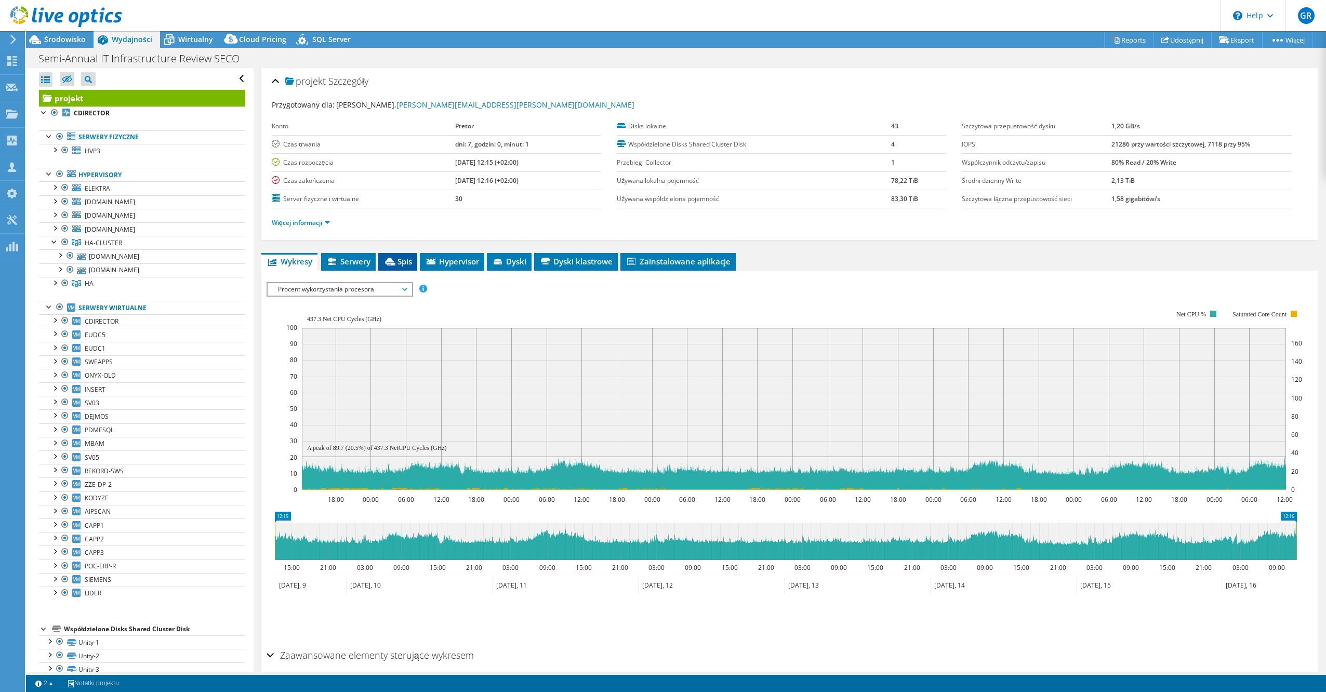
click at [406, 262] on span "Spis" at bounding box center [398, 261] width 29 height 10
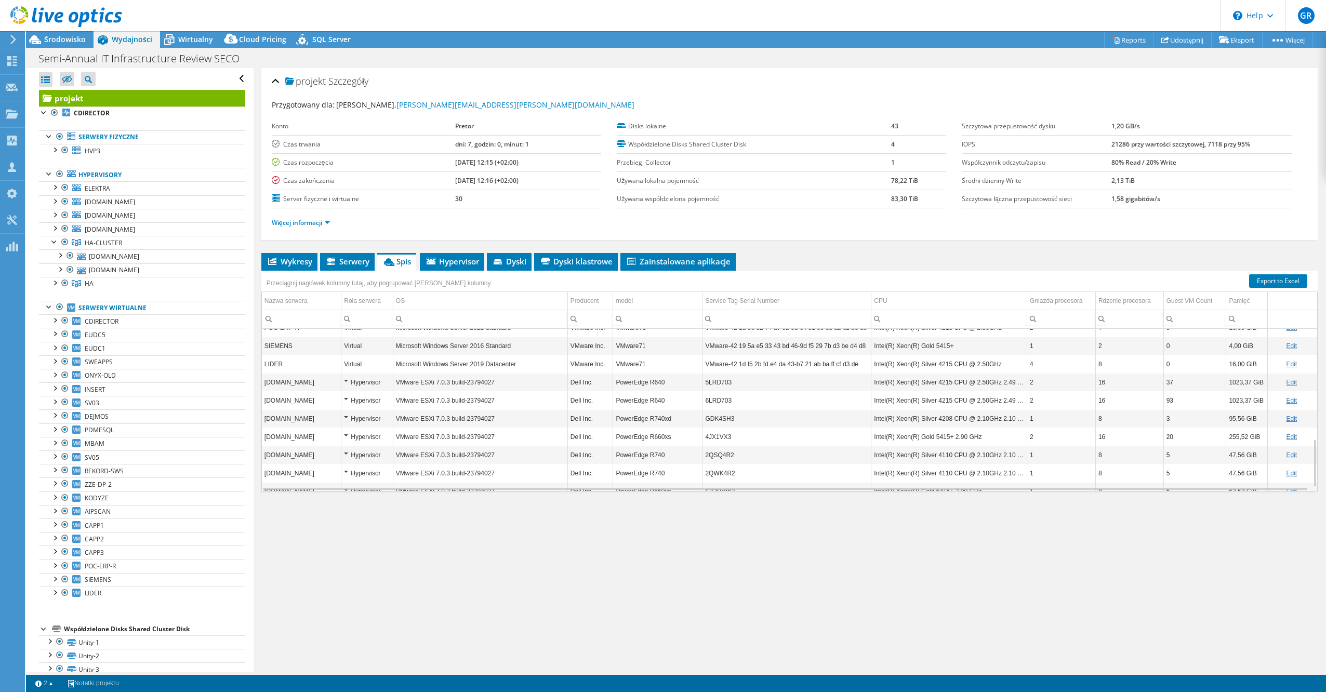
scroll to position [388, 0]
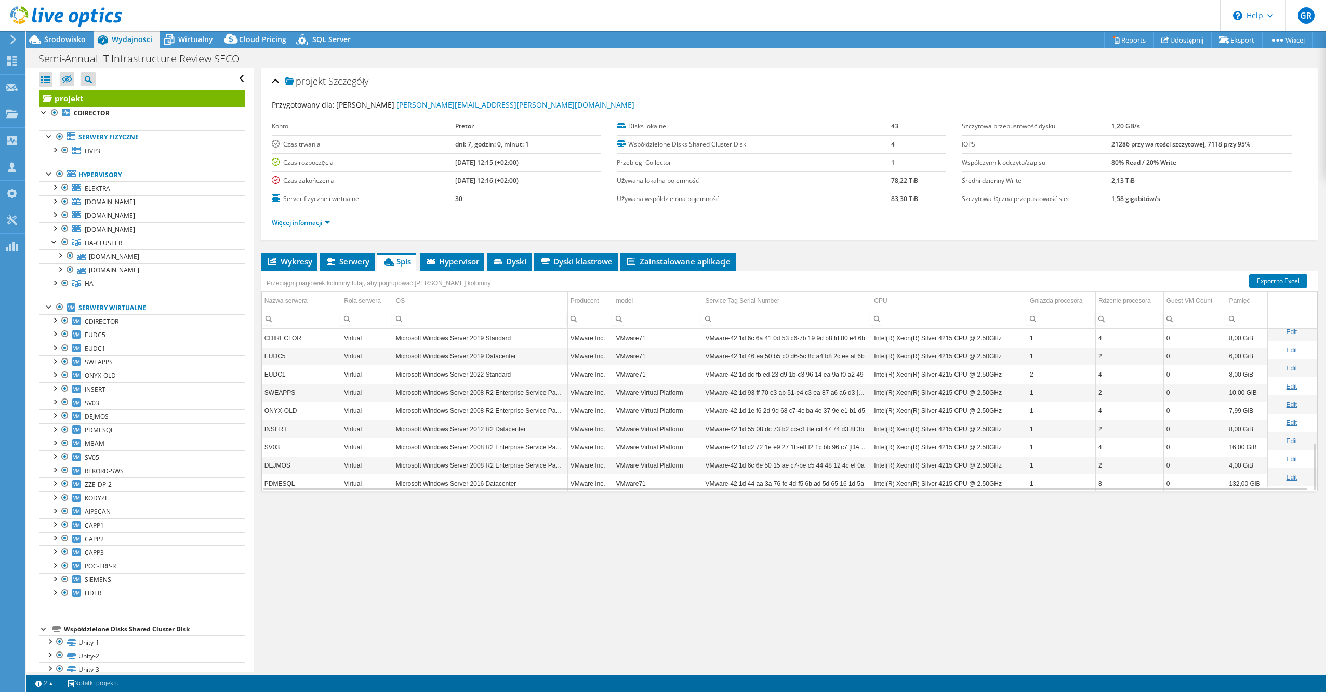
select select "USD"
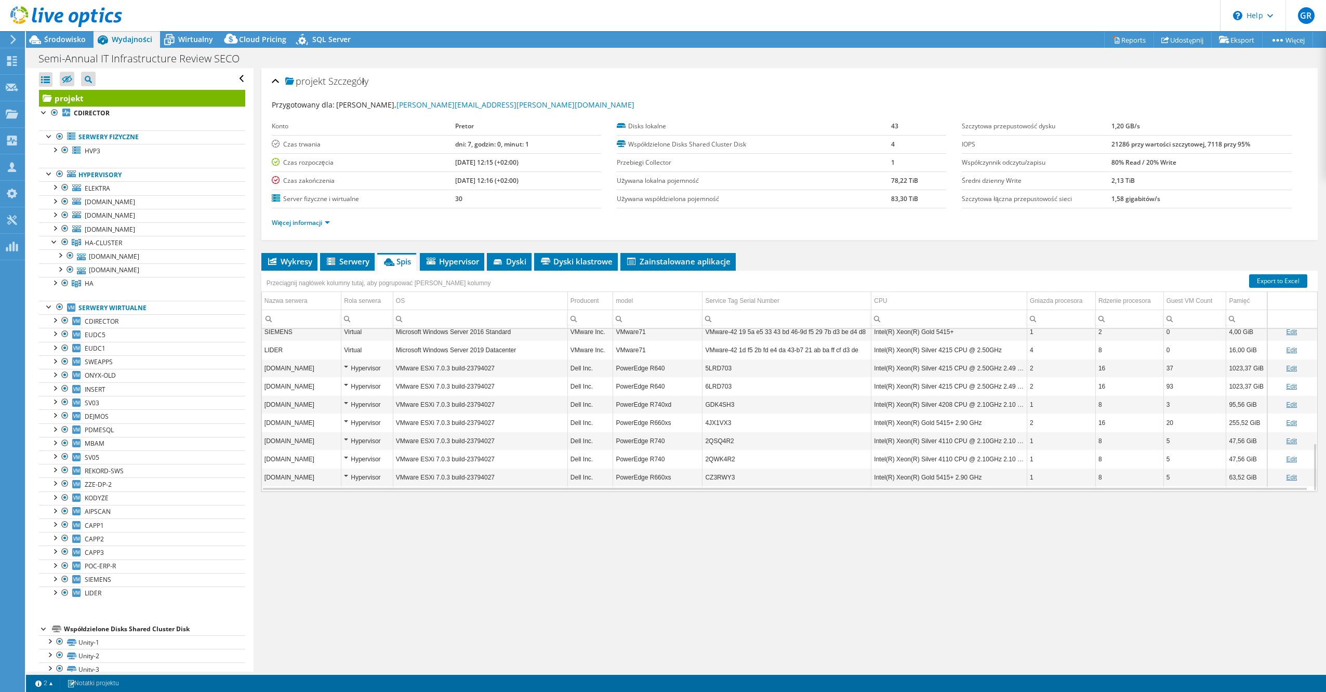
click at [541, 380] on td "VMware ESXi 7.0.3 build-23794027" at bounding box center [480, 386] width 175 height 18
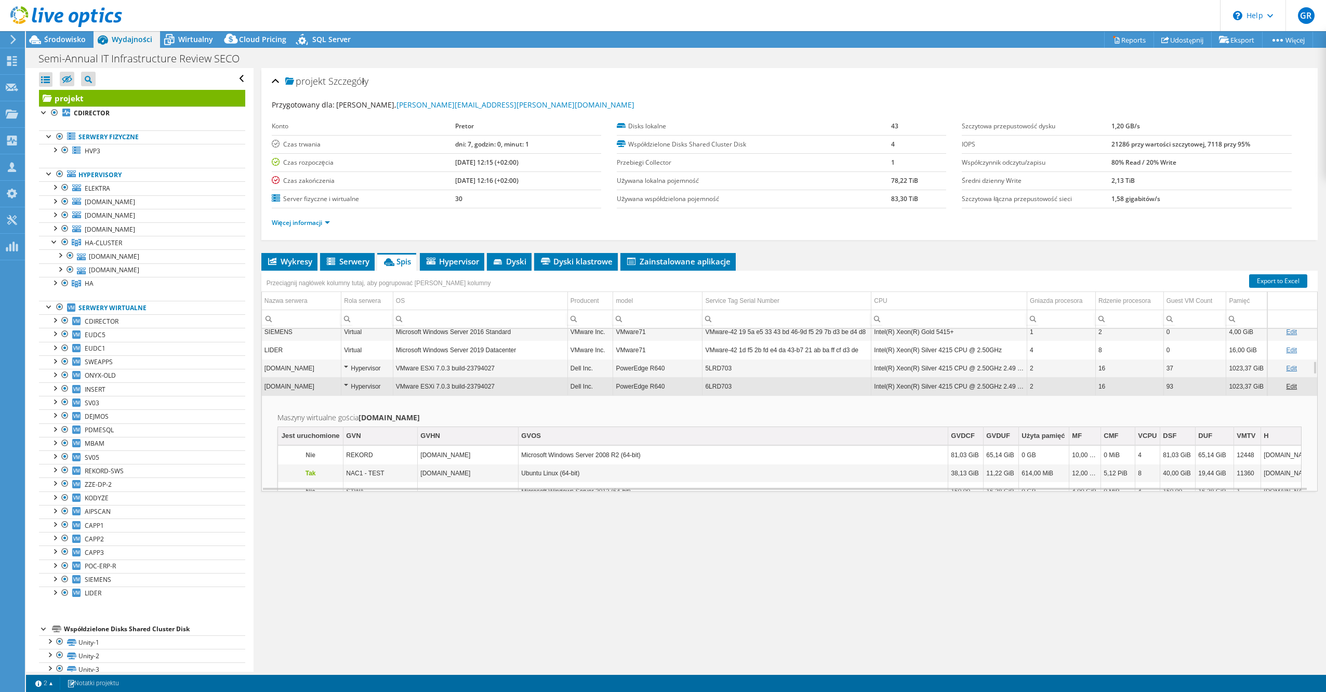
click at [531, 373] on td "VMware ESXi 7.0.3 build-23794027" at bounding box center [480, 368] width 175 height 18
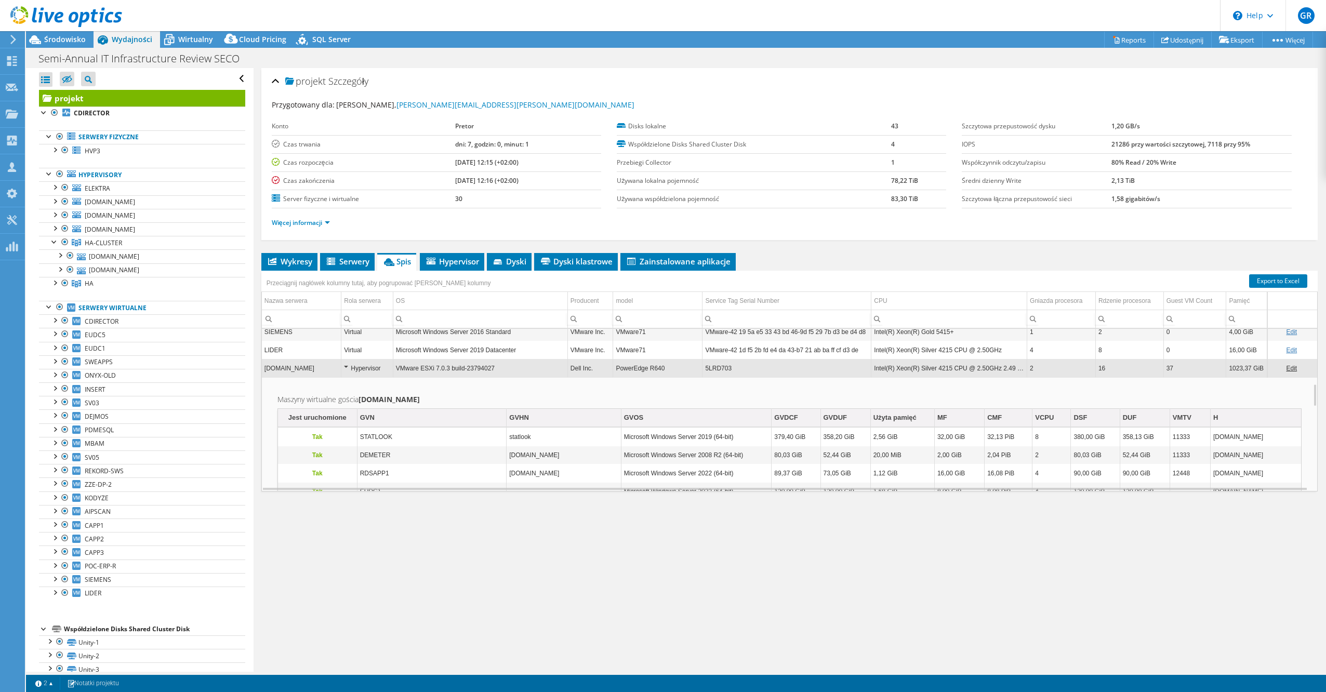
click at [954, 372] on td "Intel(R) Xeon(R) Silver 4215 CPU @ 2.50GHz 2.49 GHz" at bounding box center [950, 368] width 156 height 18
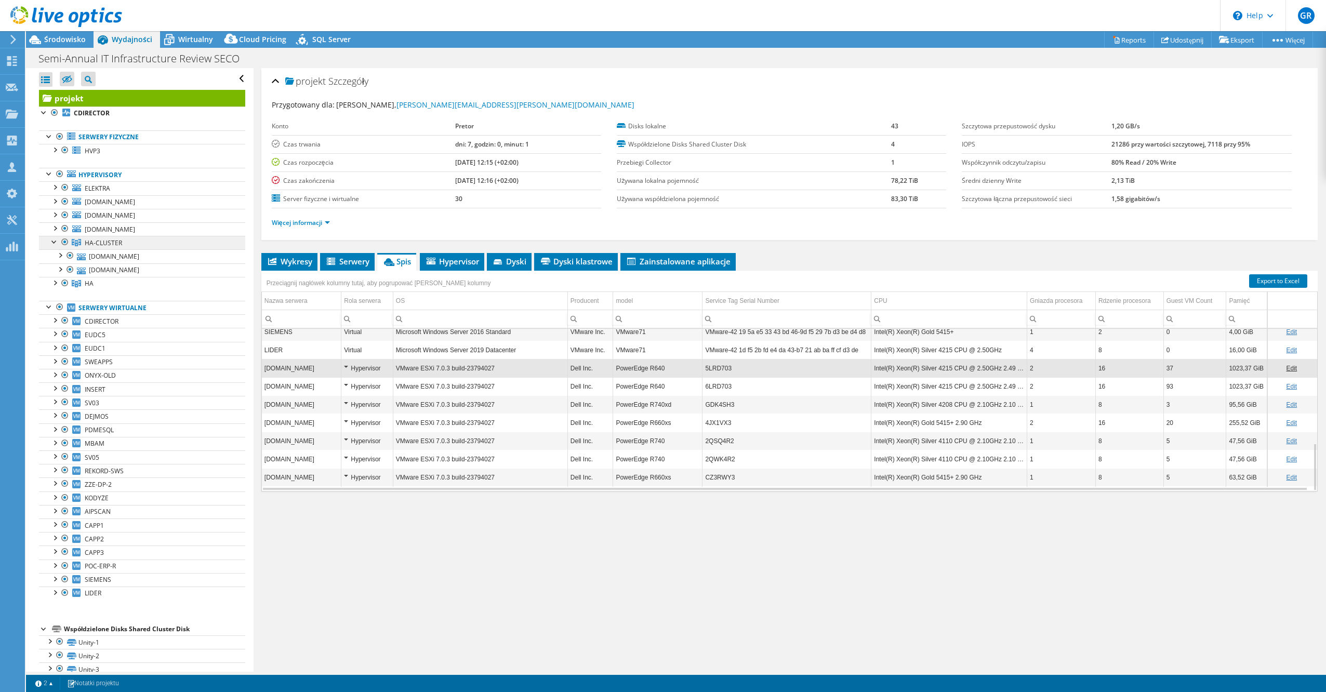
click at [134, 245] on link "HA-CLUSTER" at bounding box center [142, 243] width 206 height 14
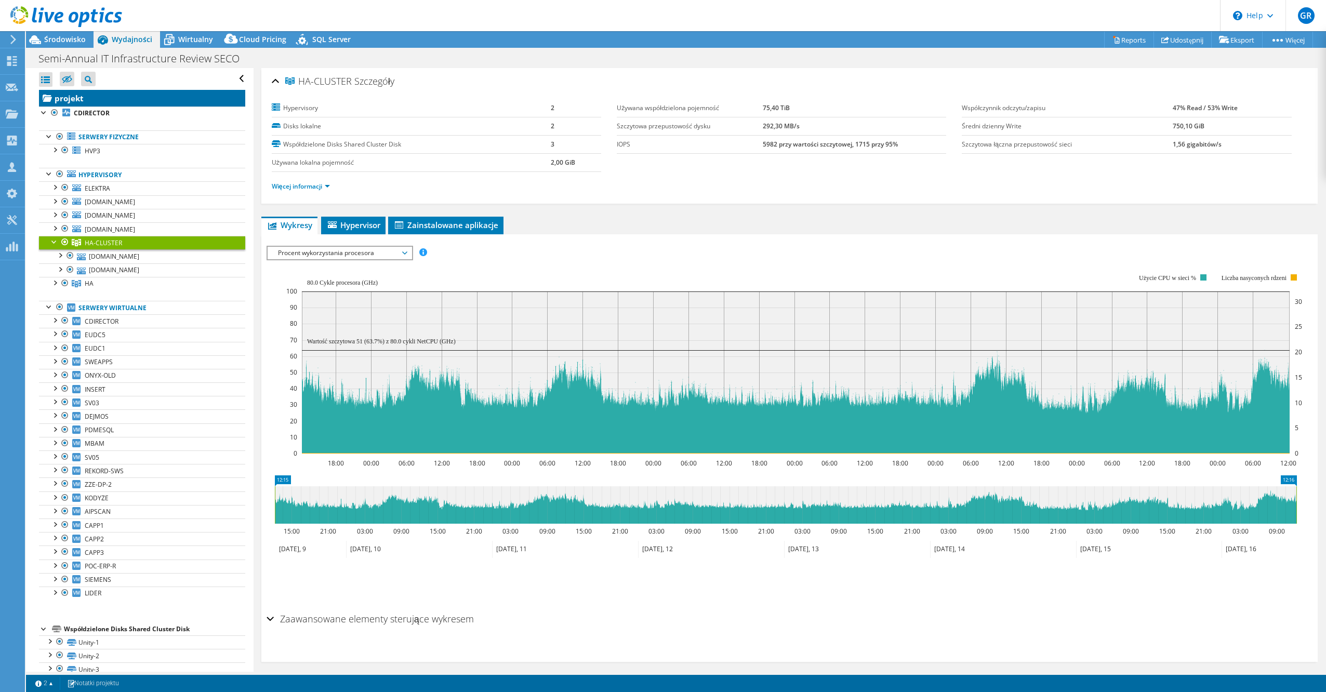
drag, startPoint x: 99, startPoint y: 99, endPoint x: 105, endPoint y: 99, distance: 5.7
click at [99, 99] on link "projekt" at bounding box center [142, 98] width 206 height 17
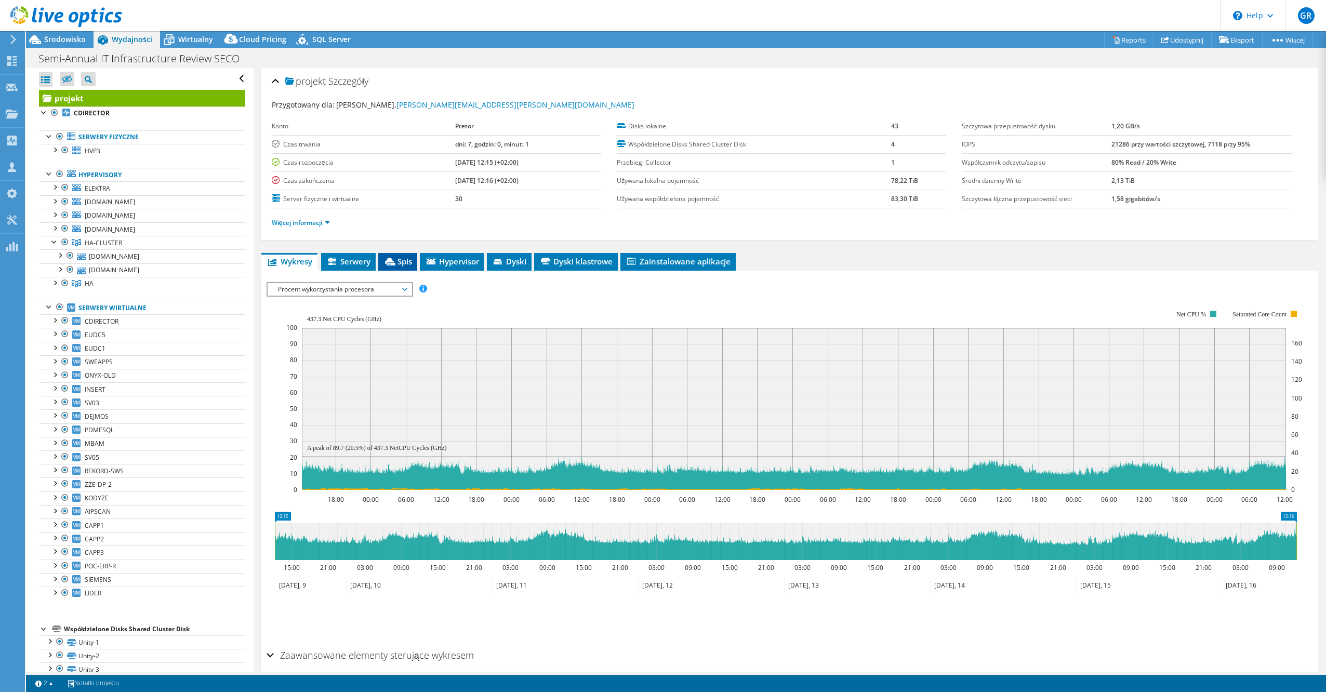
click at [404, 261] on span "Spis" at bounding box center [398, 261] width 29 height 10
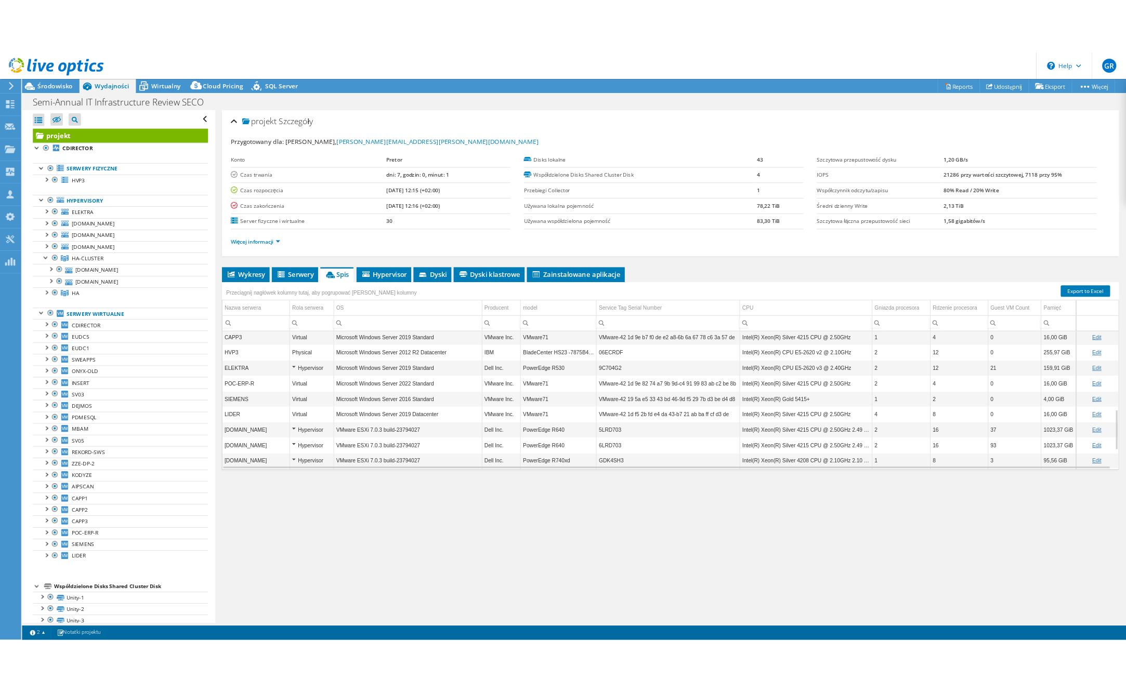
scroll to position [374, 0]
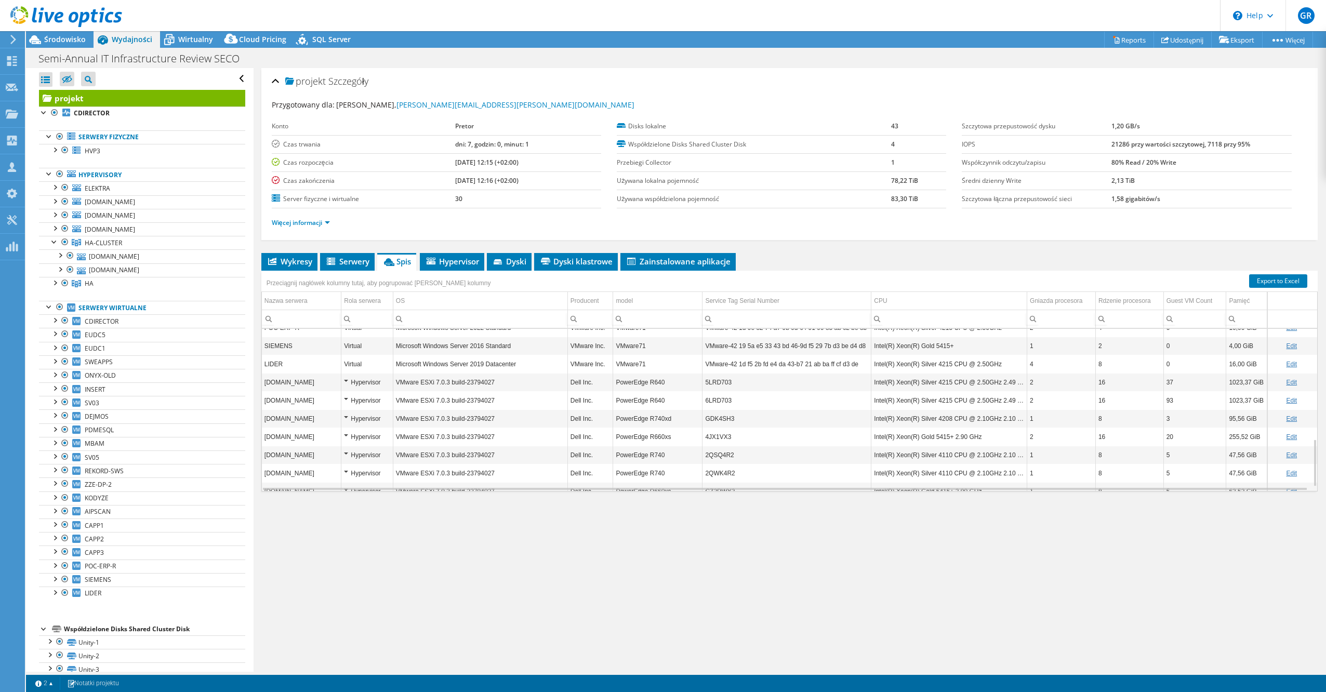
click at [716, 385] on td "5LRD703" at bounding box center [787, 382] width 169 height 18
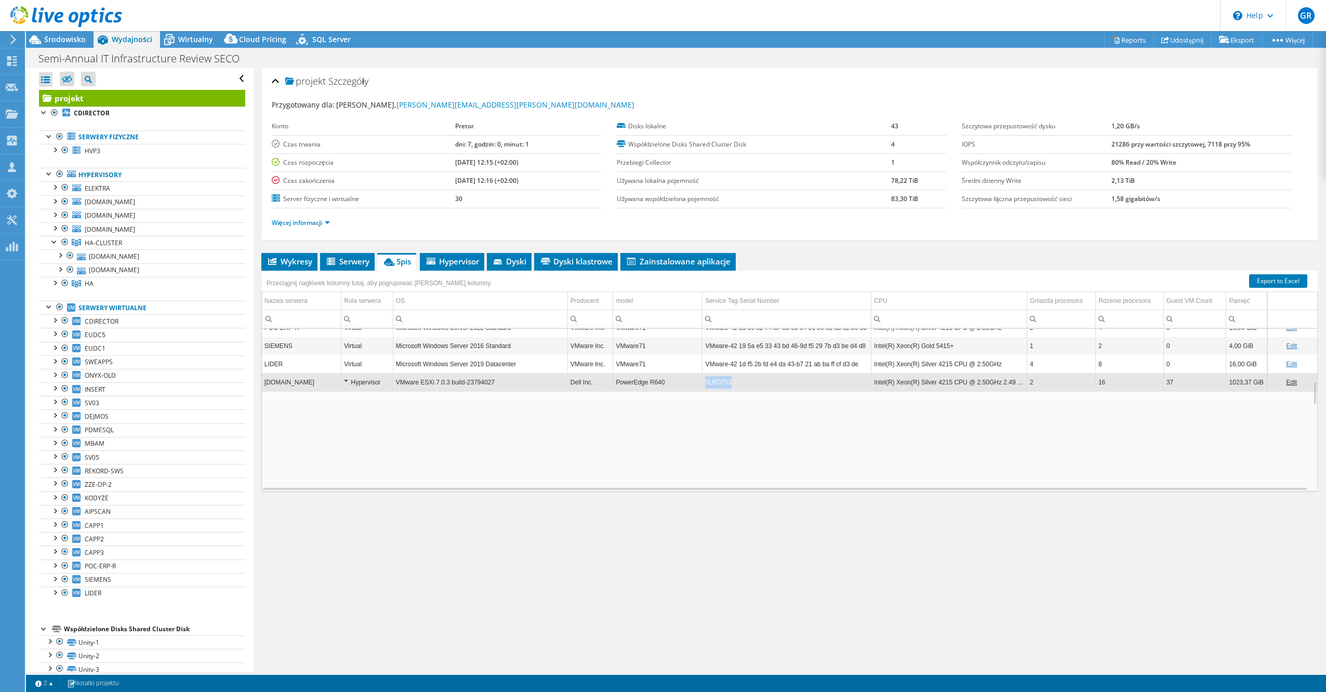
click at [716, 385] on td "5LRD703" at bounding box center [787, 382] width 169 height 18
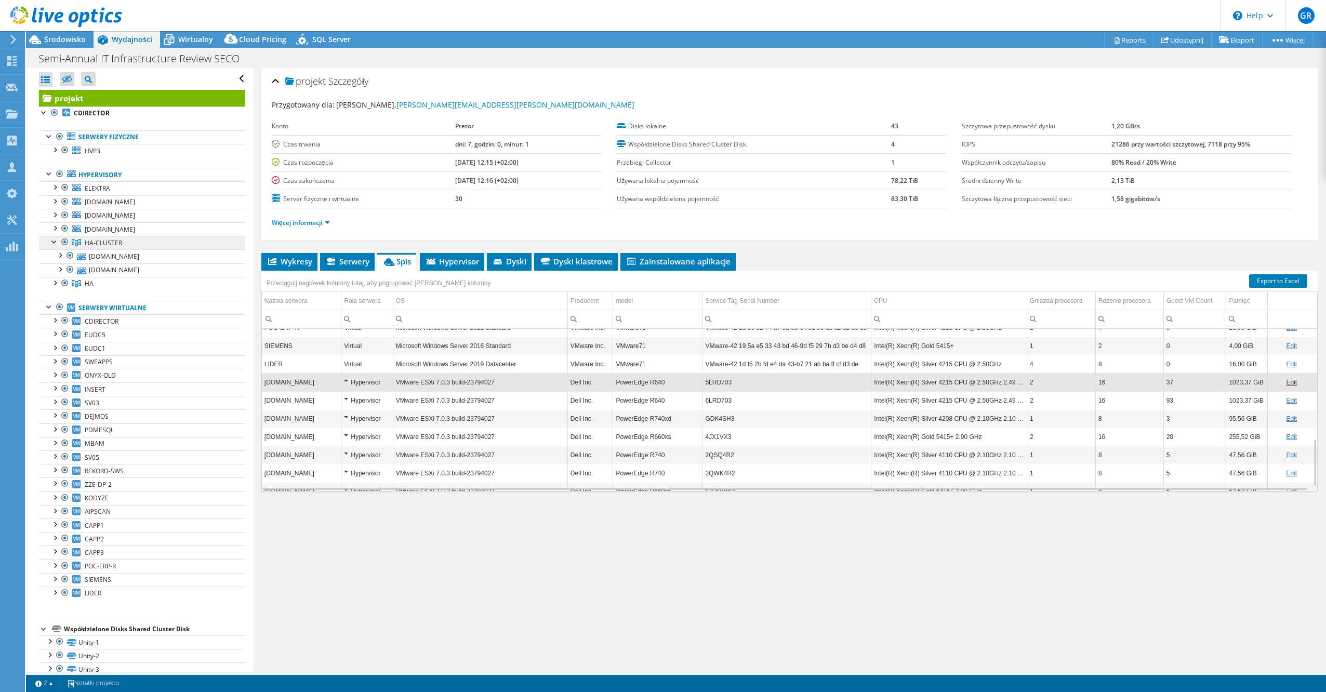
drag, startPoint x: 155, startPoint y: 241, endPoint x: 173, endPoint y: 244, distance: 17.9
click at [155, 241] on link "HA-CLUSTER" at bounding box center [142, 243] width 206 height 14
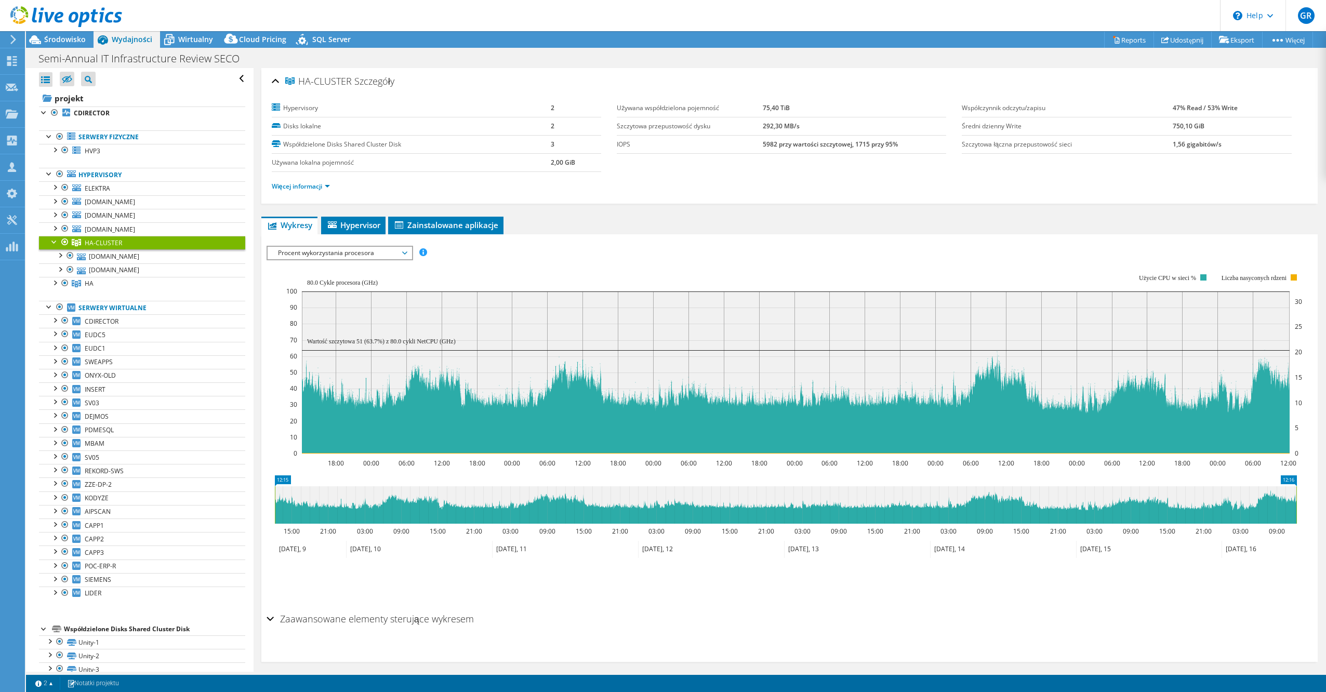
click at [373, 253] on span "Procent wykorzystania procesora" at bounding box center [340, 253] width 134 height 12
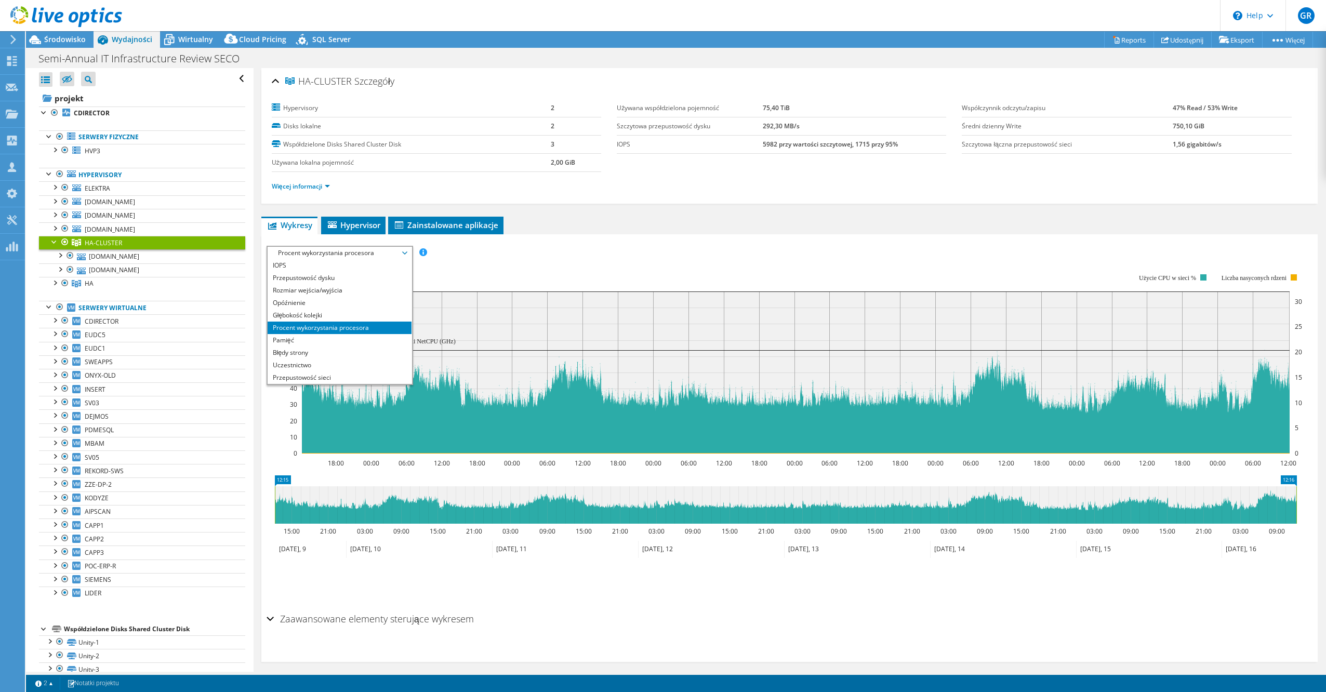
click at [406, 254] on span "Procent wykorzystania procesora" at bounding box center [340, 253] width 134 height 12
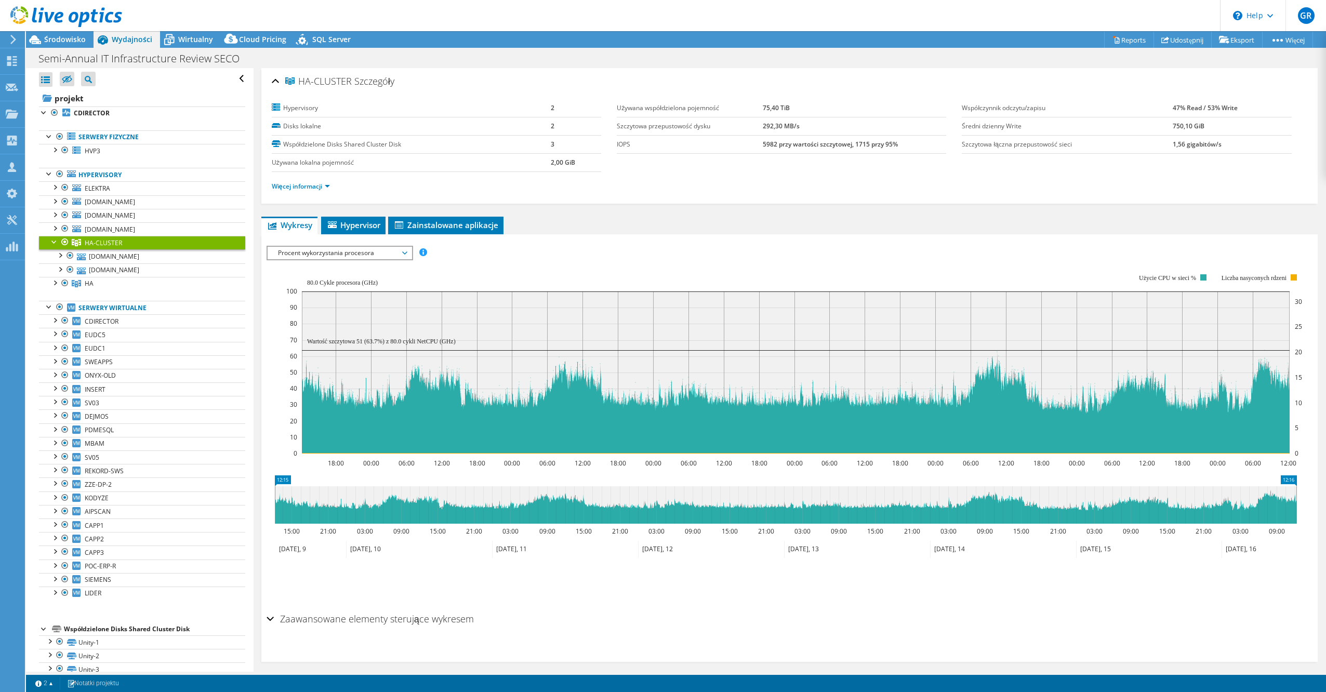
click at [402, 250] on span "Procent wykorzystania procesora" at bounding box center [340, 253] width 134 height 12
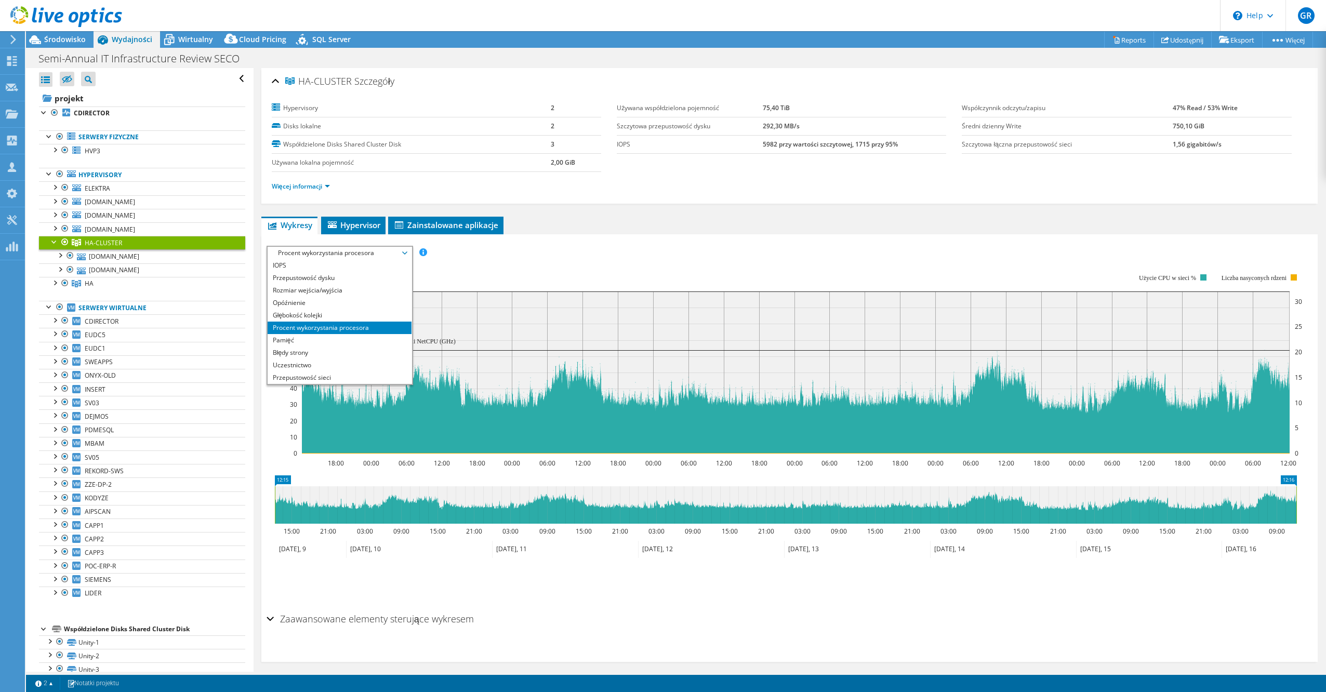
click at [502, 258] on div "IOPS Przepustowość dysku Rozmiar wejścia/wyjścia Opóźnienie Głębokość kolejki P…" at bounding box center [790, 253] width 1046 height 14
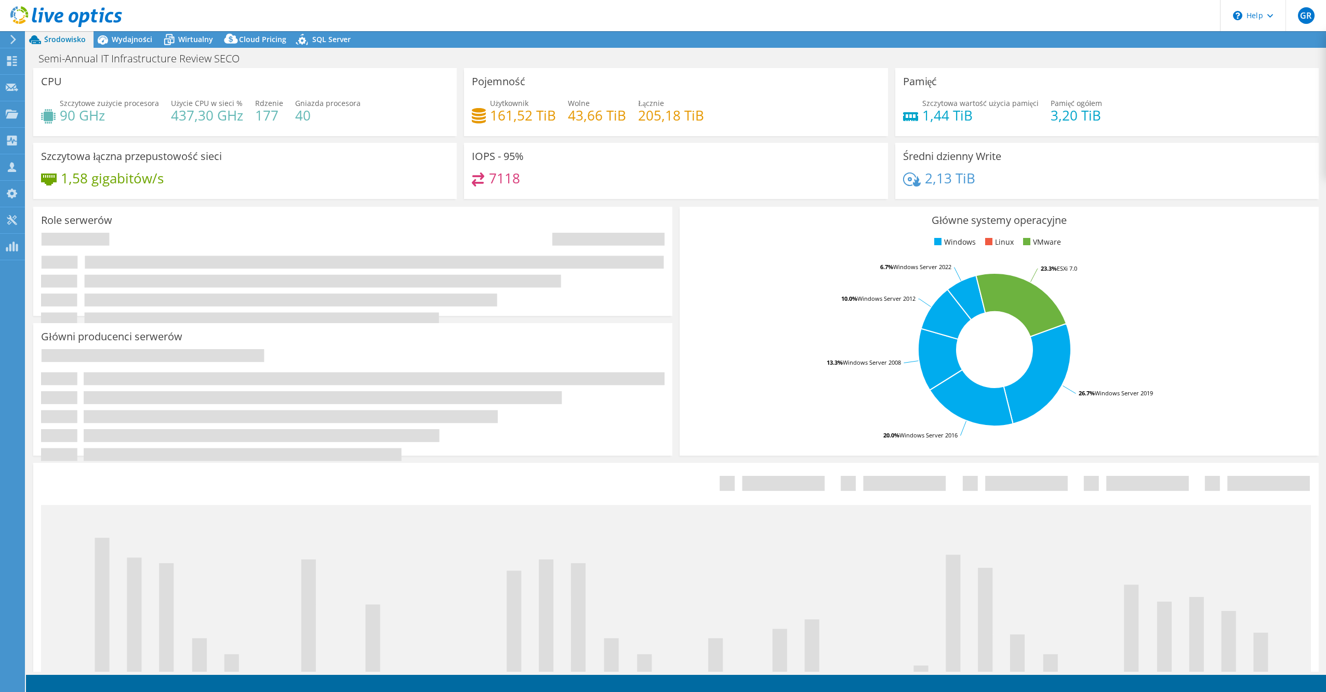
drag, startPoint x: 127, startPoint y: 37, endPoint x: 339, endPoint y: 104, distance: 221.9
click at [125, 36] on span "Wydajności" at bounding box center [132, 39] width 41 height 10
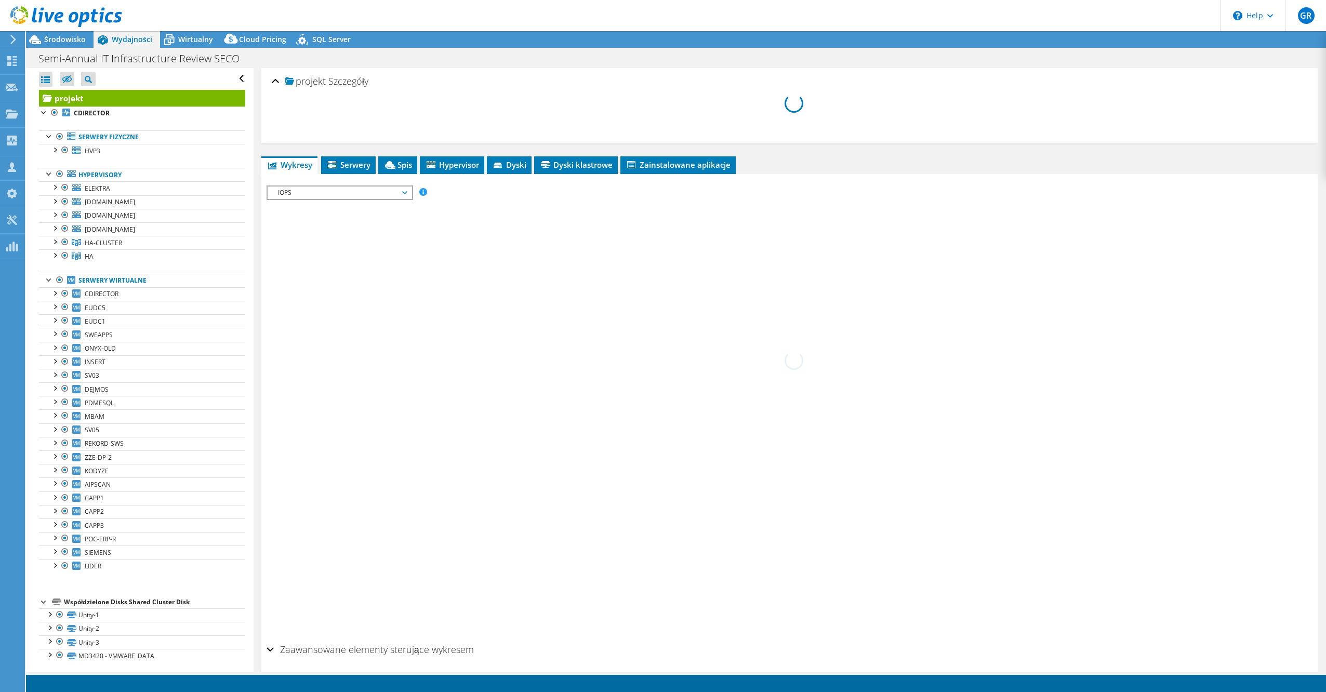
select select "USD"
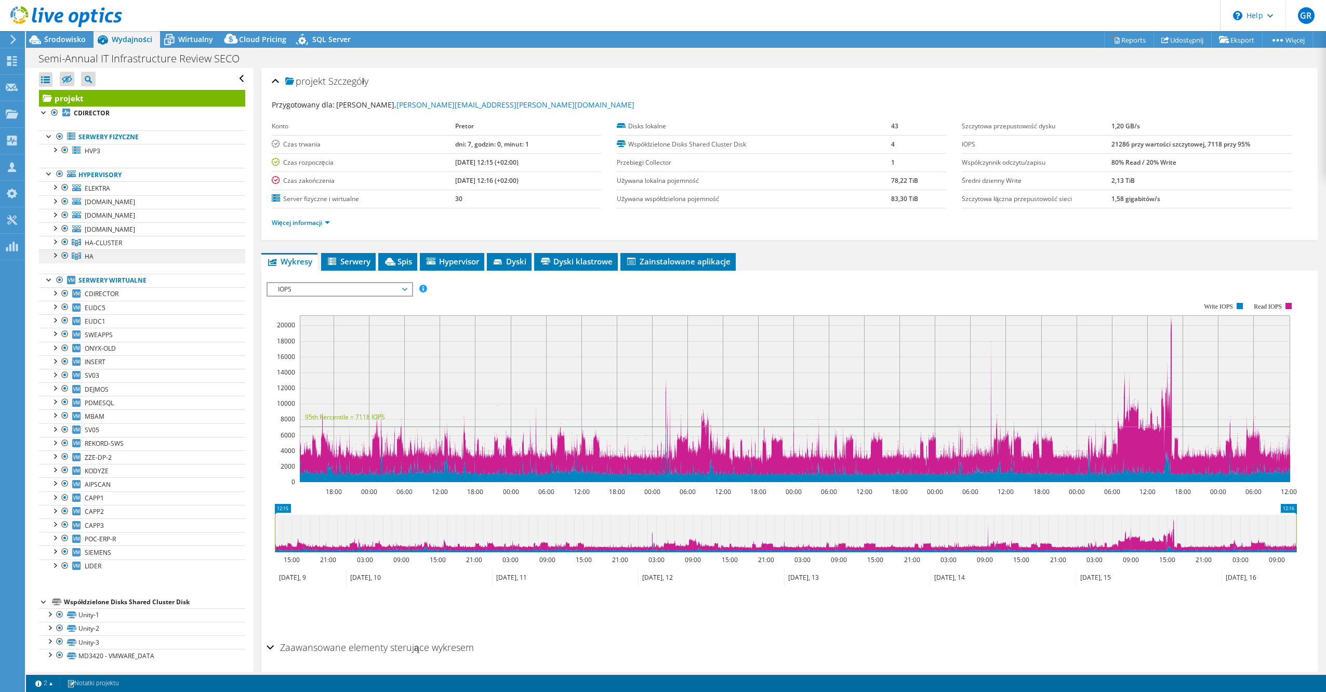
click at [108, 249] on link "HA" at bounding box center [142, 243] width 206 height 14
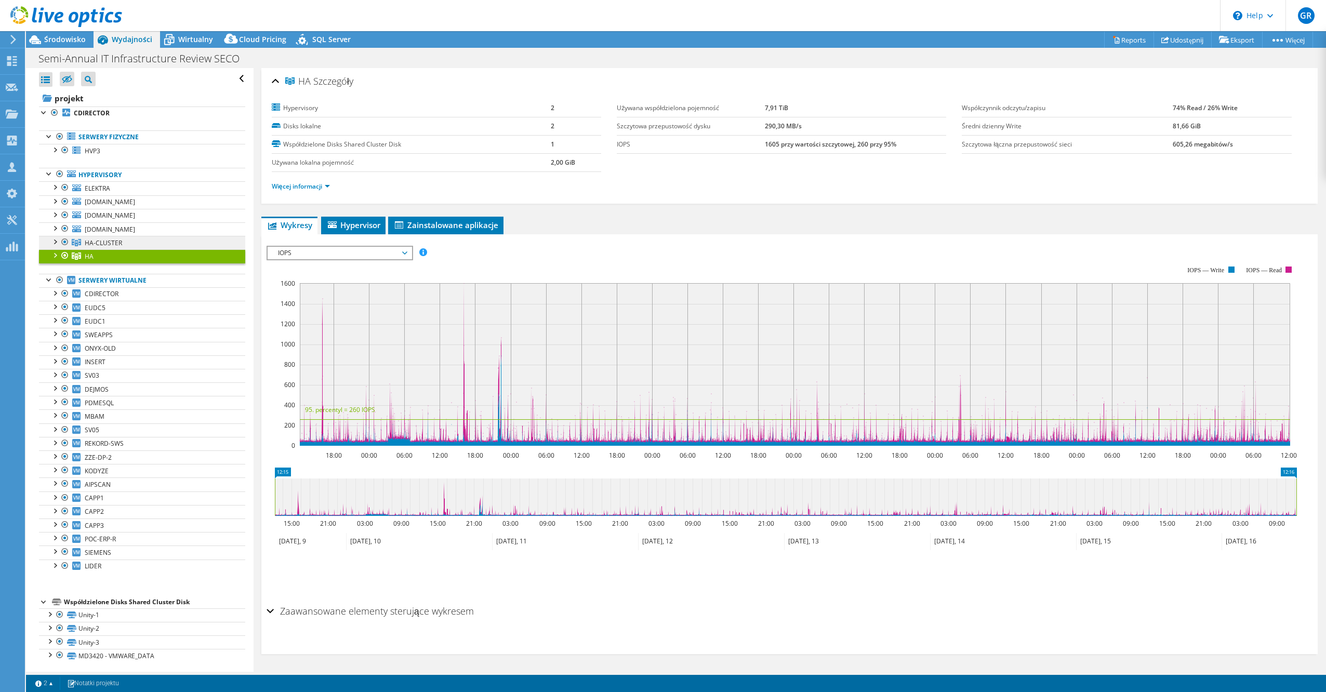
click at [139, 245] on link "HA-CLUSTER" at bounding box center [142, 243] width 206 height 14
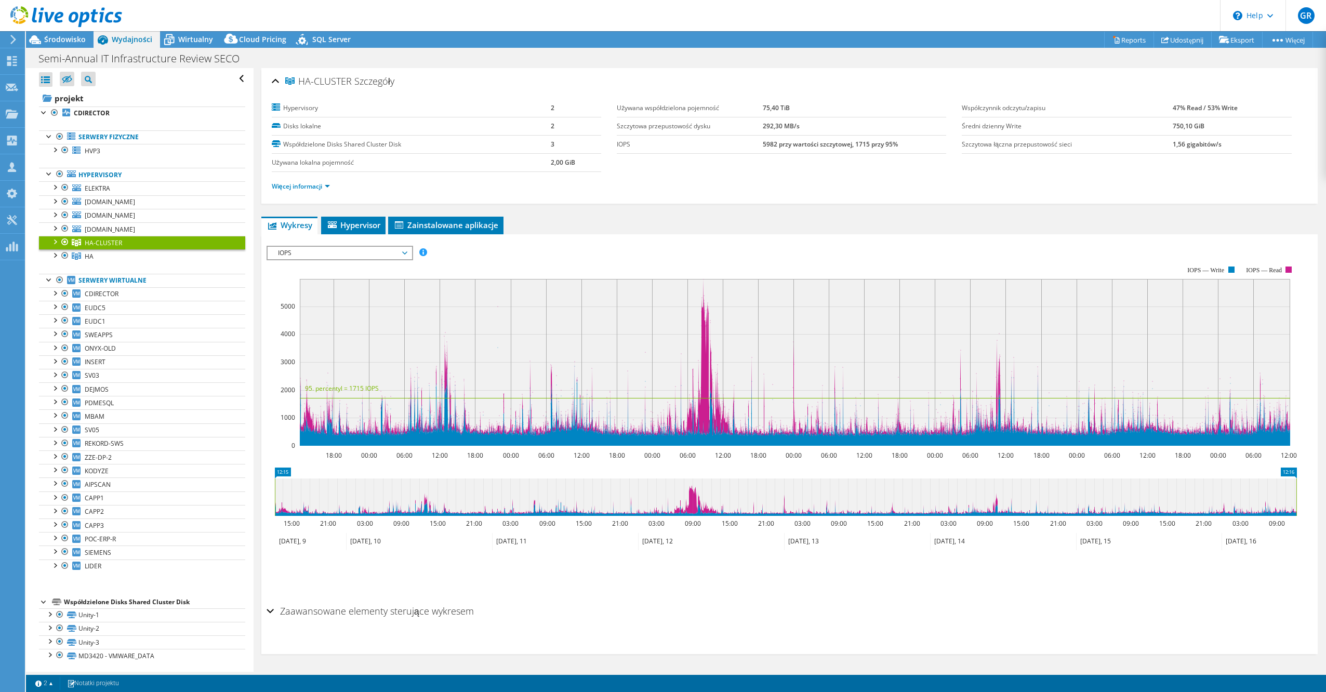
click at [361, 255] on span "IOPS" at bounding box center [340, 253] width 134 height 12
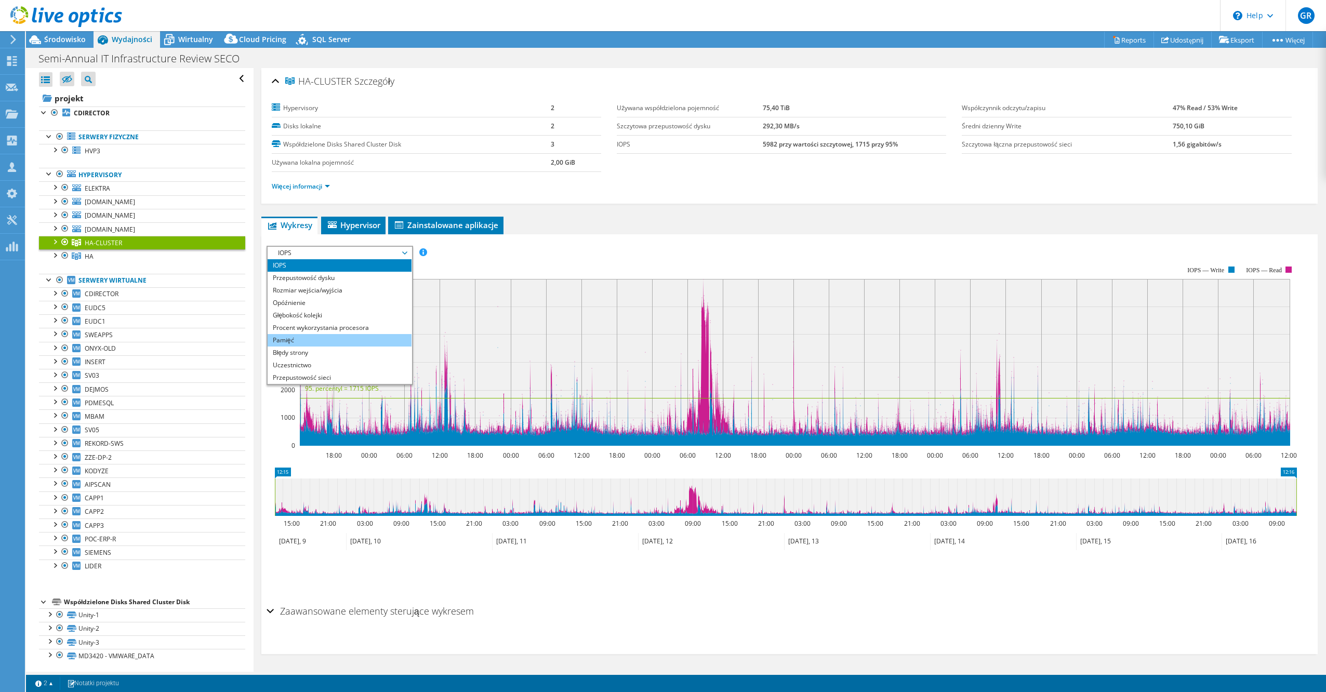
click at [384, 338] on li "Pamięć" at bounding box center [340, 340] width 144 height 12
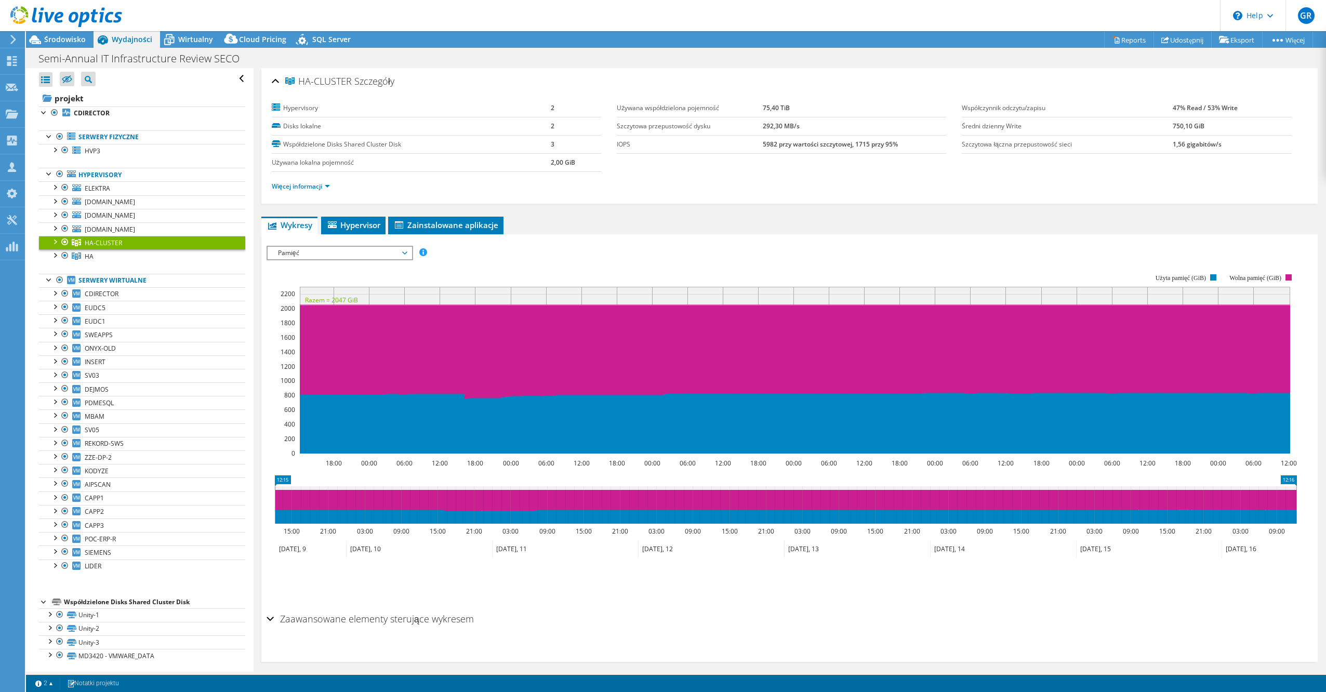
click at [394, 255] on span "Pamięć" at bounding box center [340, 253] width 134 height 12
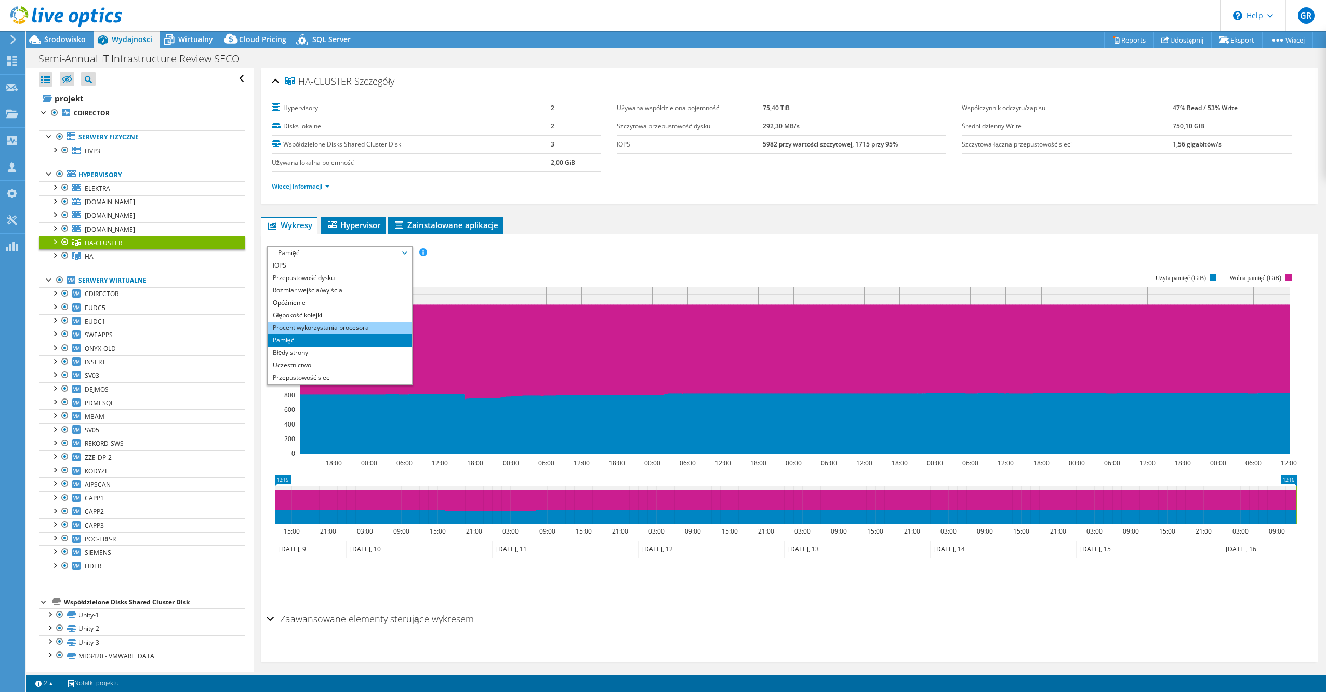
click at [380, 326] on li "Procent wykorzystania procesora" at bounding box center [340, 328] width 144 height 12
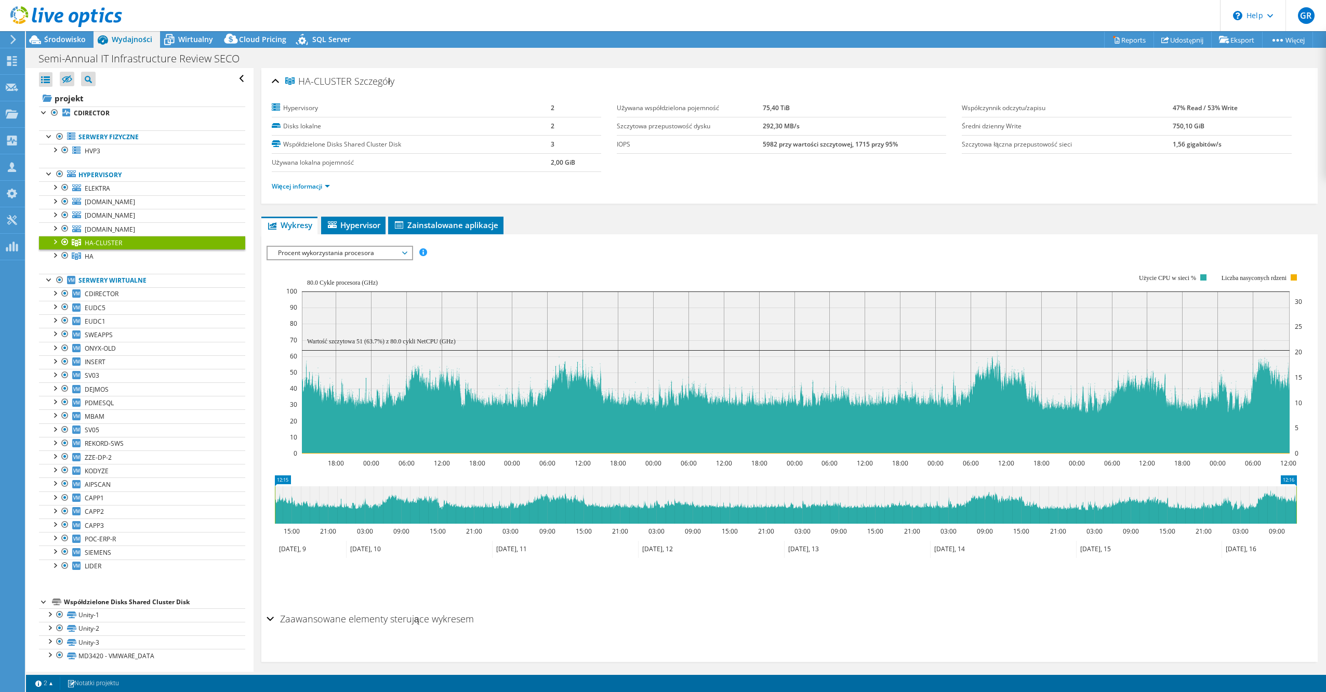
click at [330, 255] on span "Procent wykorzystania procesora" at bounding box center [340, 253] width 134 height 12
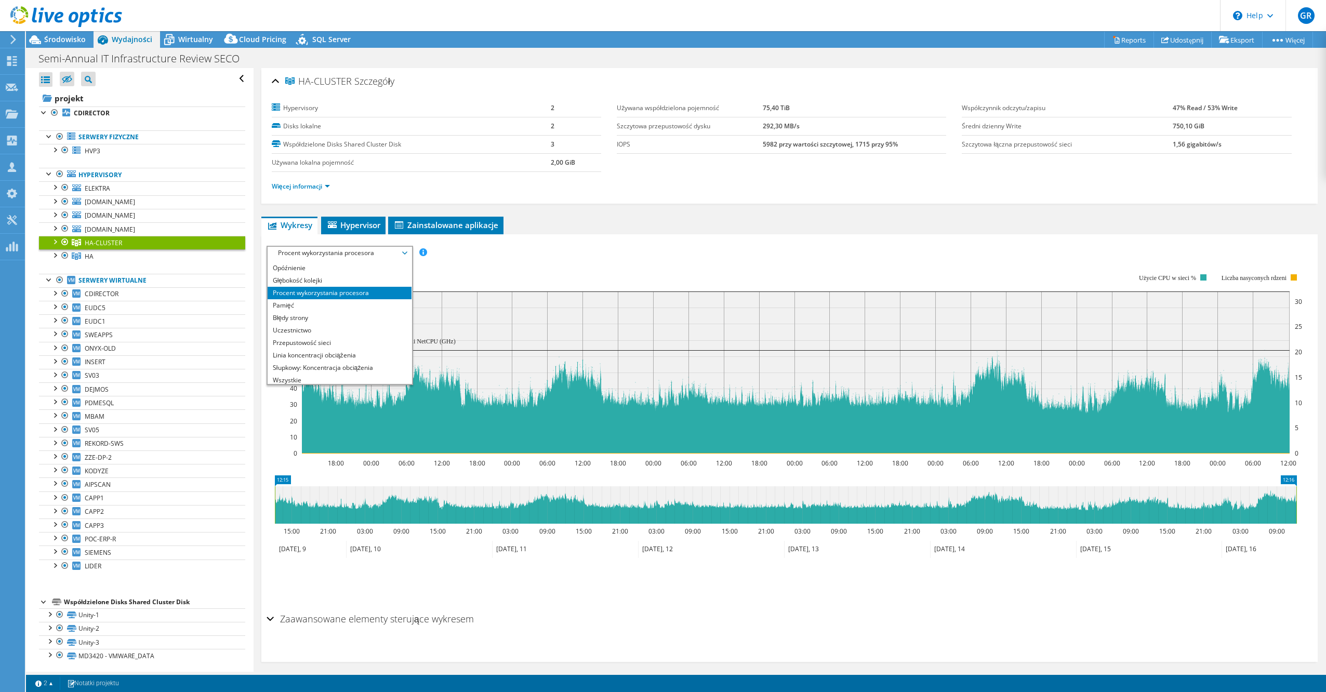
scroll to position [37, 0]
click at [340, 307] on li "Pamięć" at bounding box center [340, 303] width 144 height 12
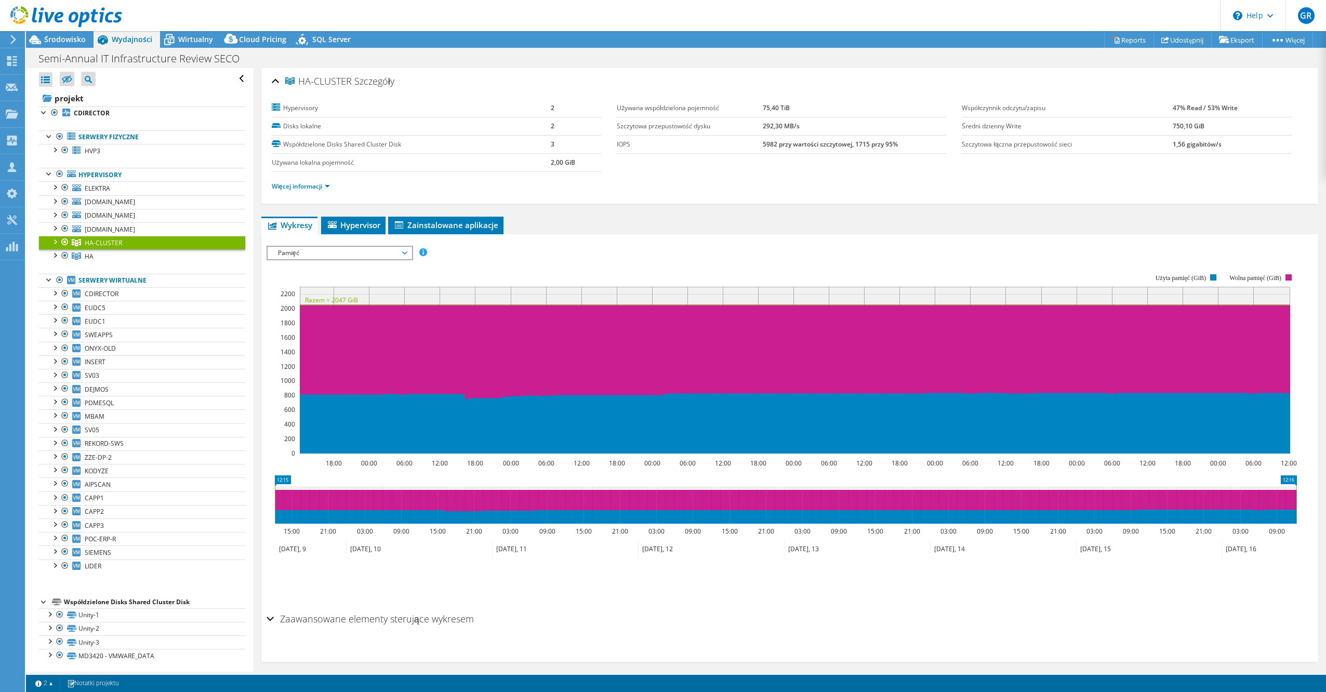
click at [373, 254] on span "Pamięć" at bounding box center [340, 253] width 134 height 12
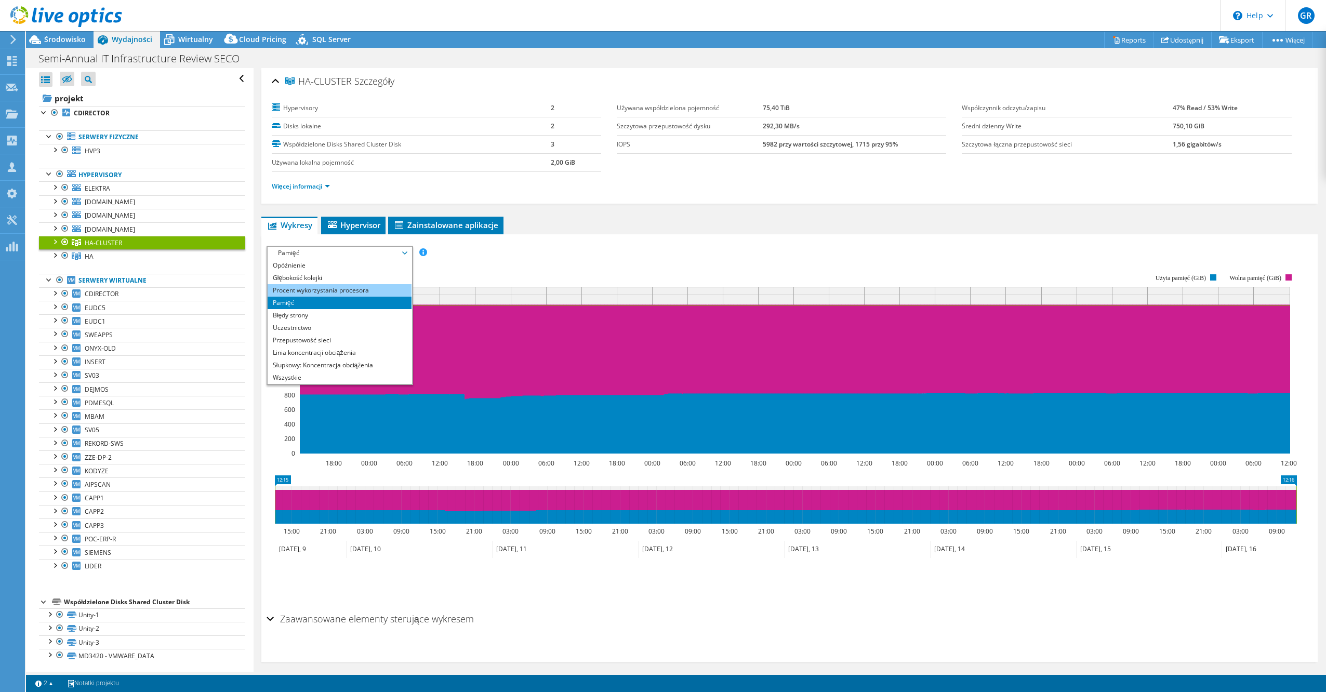
click at [367, 290] on li "Procent wykorzystania procesora" at bounding box center [340, 290] width 144 height 12
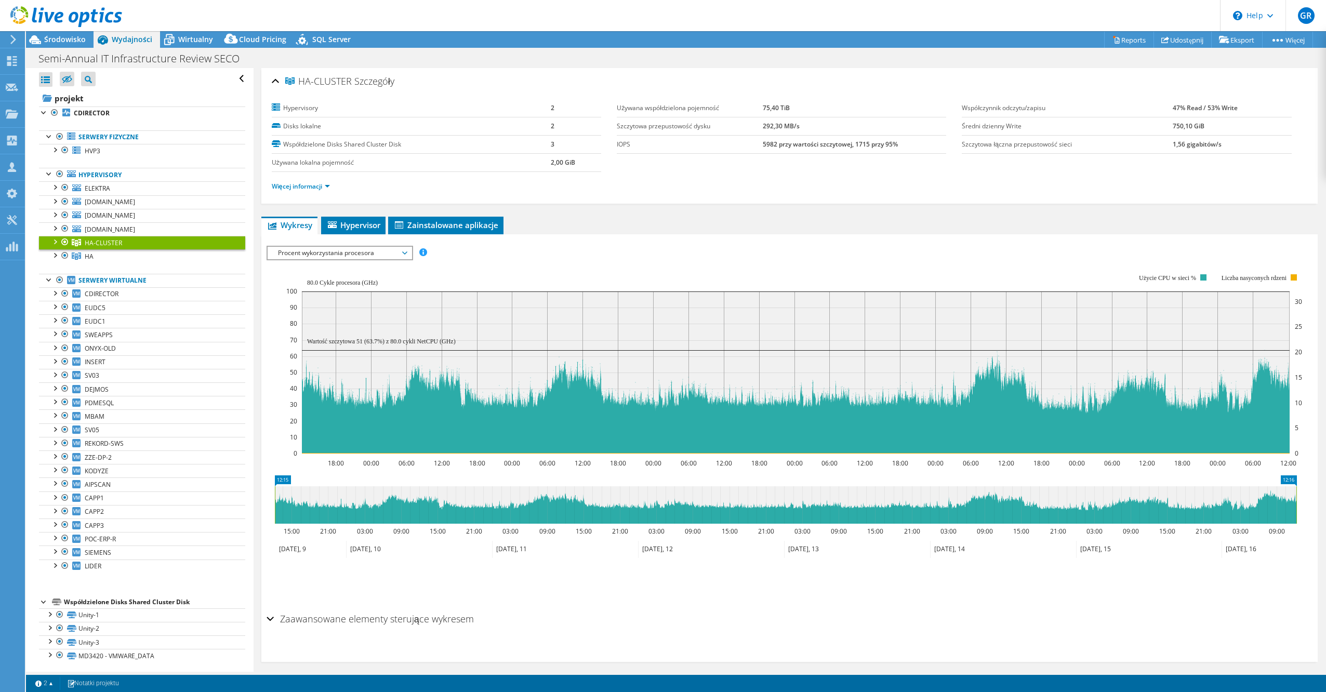
click at [56, 240] on div at bounding box center [54, 241] width 10 height 10
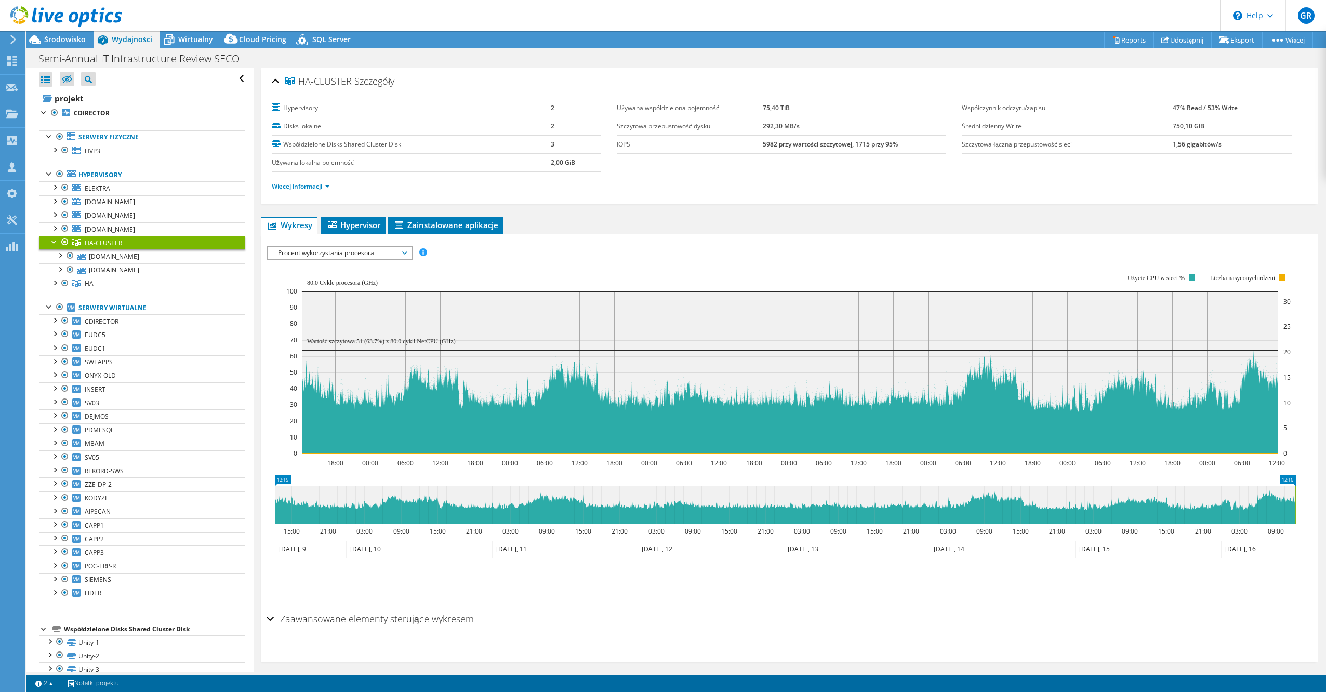
click at [317, 247] on div "Procent wykorzystania procesora IOPS Przepustowość dysku Rozmiar wejścia/wyjści…" at bounding box center [340, 253] width 147 height 15
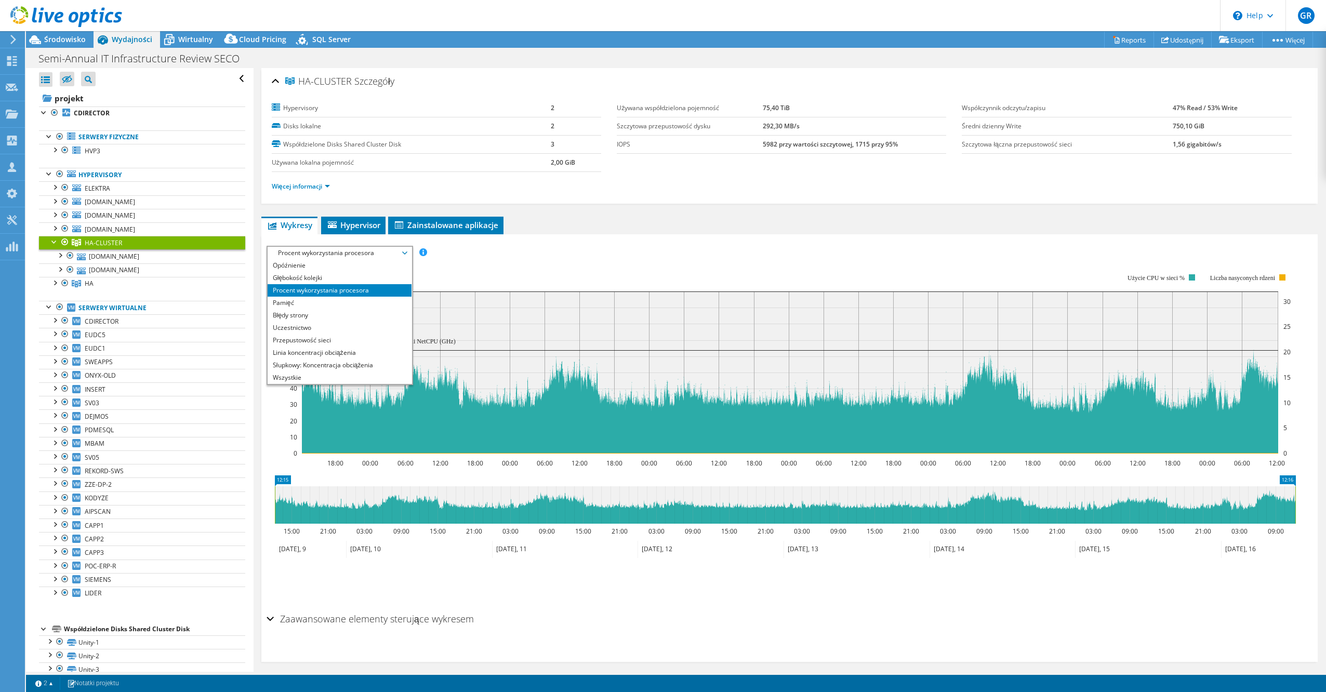
click at [316, 249] on span "Procent wykorzystania procesora" at bounding box center [340, 253] width 134 height 12
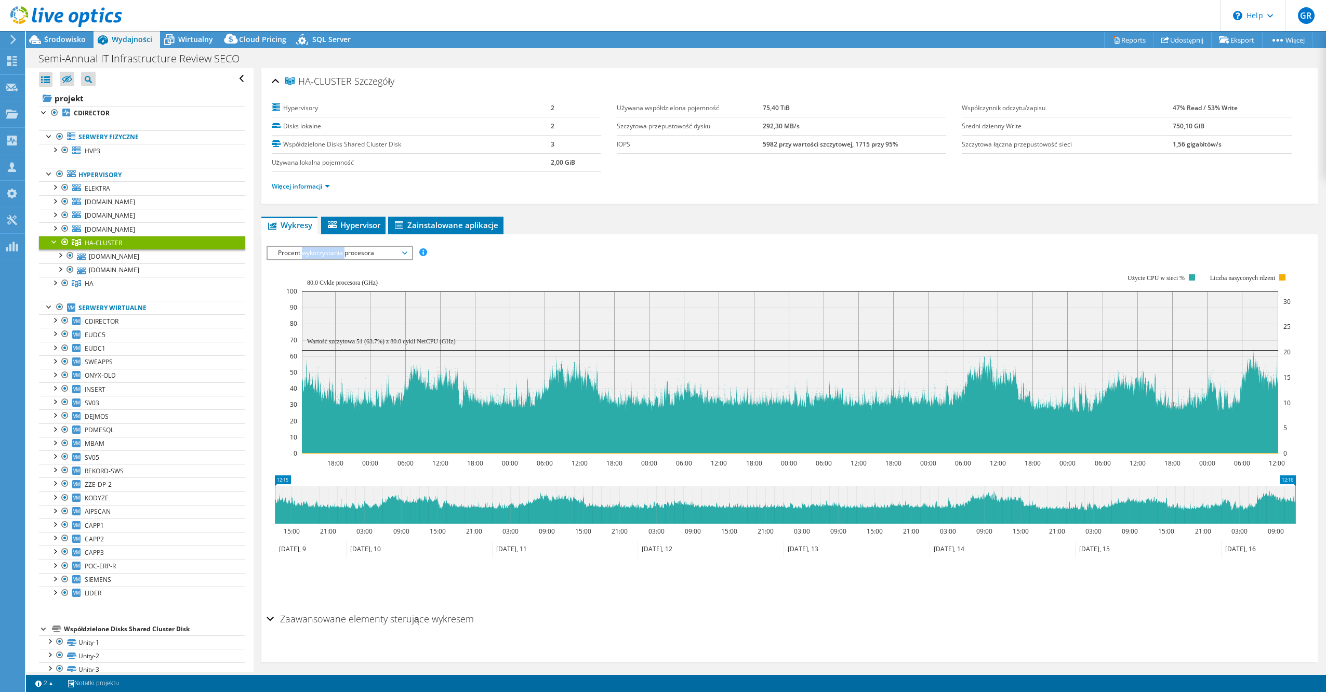
click at [316, 249] on span "Procent wykorzystania procesora" at bounding box center [340, 253] width 134 height 12
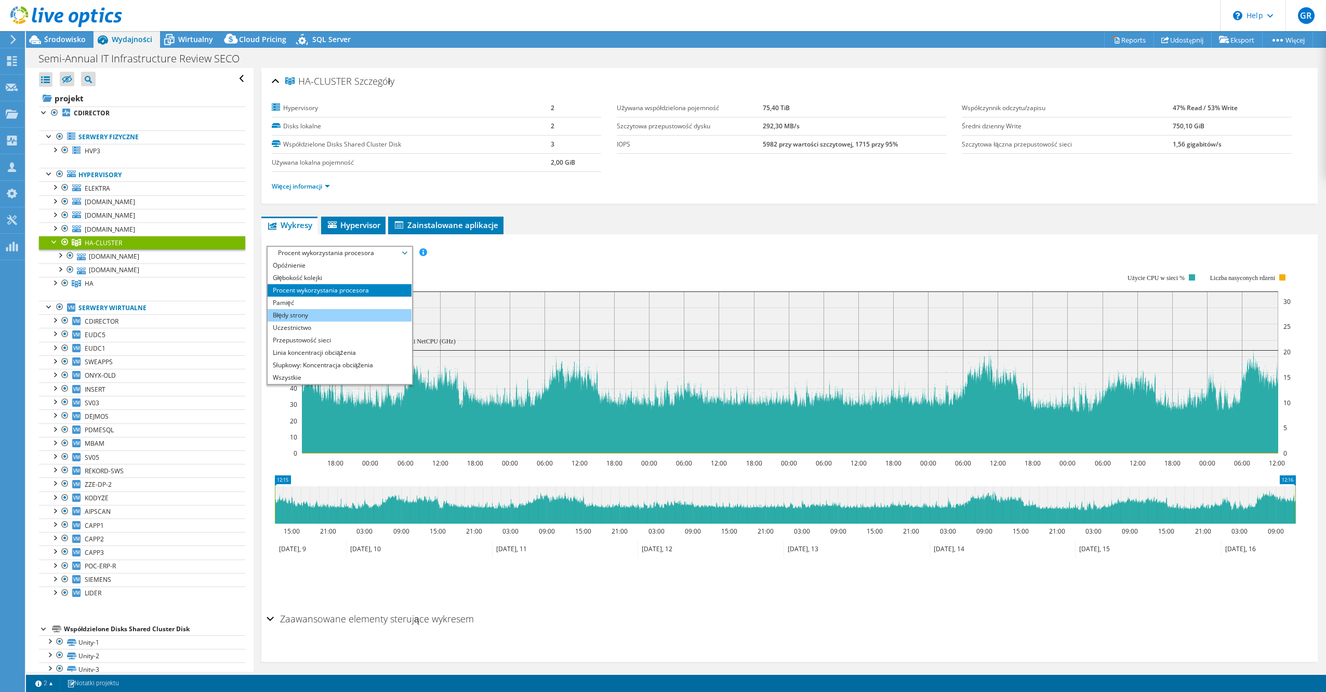
drag, startPoint x: 329, startPoint y: 314, endPoint x: 337, endPoint y: 309, distance: 9.1
click at [329, 314] on li "Błędy strony" at bounding box center [340, 315] width 144 height 12
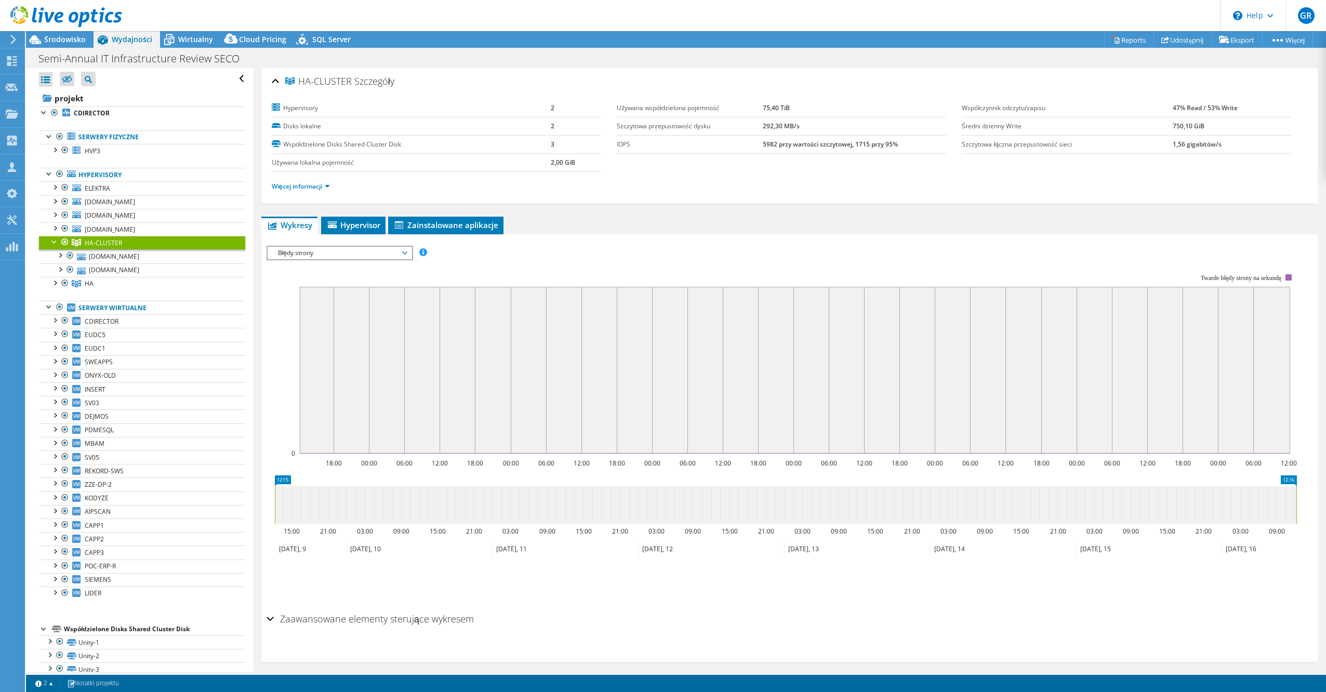
click at [352, 251] on span "Błędy strony" at bounding box center [340, 253] width 134 height 12
drag, startPoint x: 339, startPoint y: 351, endPoint x: 346, endPoint y: 342, distance: 11.5
click at [339, 351] on li "Linia koncentracji obciążenia" at bounding box center [340, 353] width 144 height 12
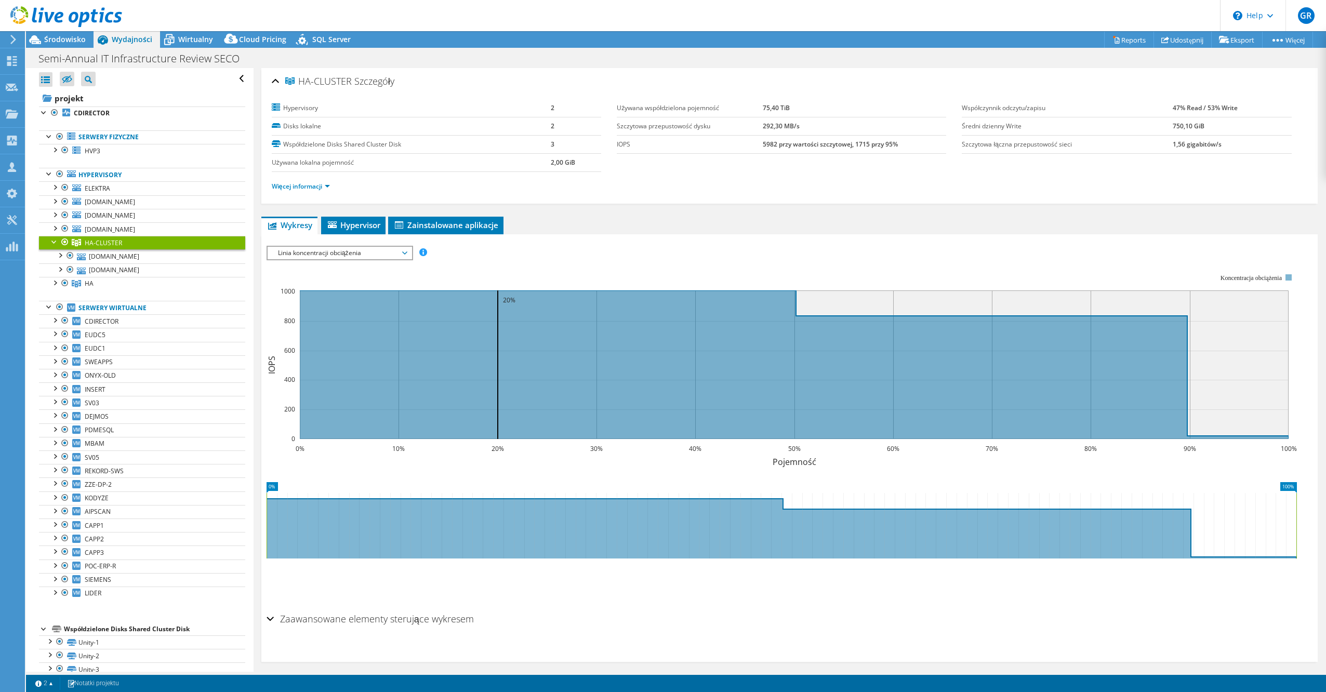
click at [379, 255] on span "Linia koncentracji obciążenia" at bounding box center [340, 253] width 134 height 12
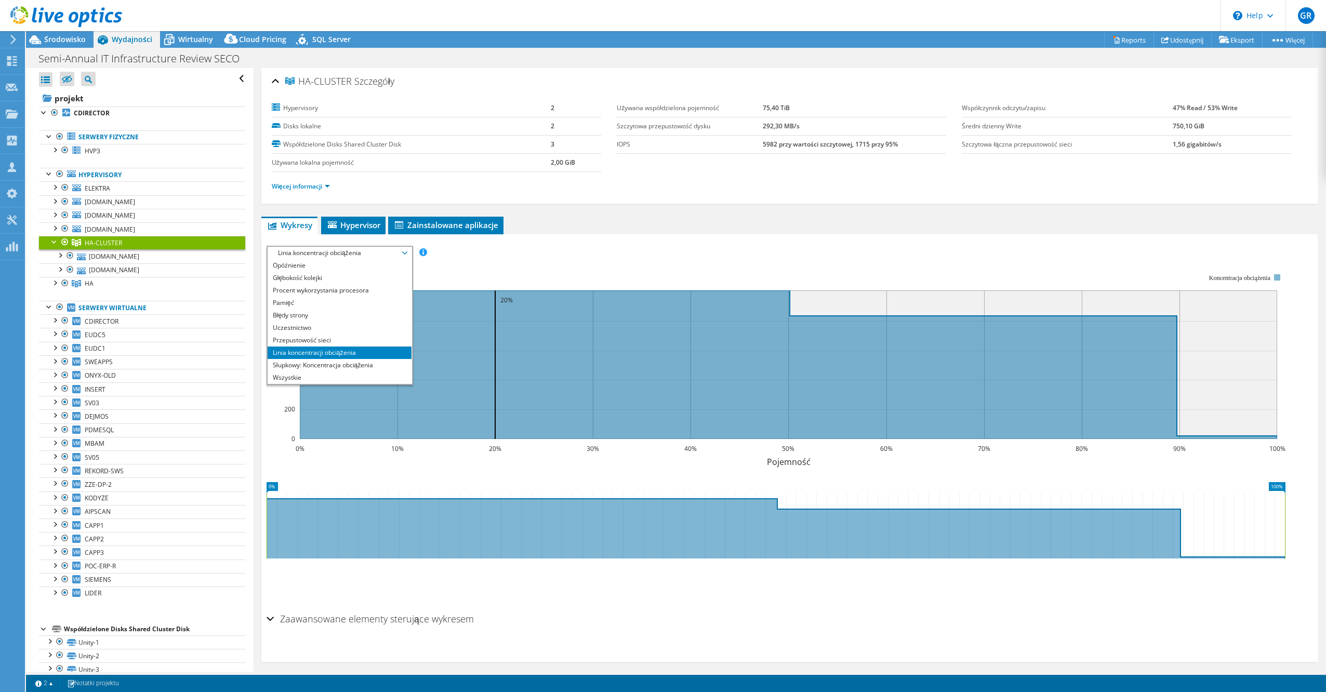
click at [803, 168] on section "Hypervisory 2 Disks lokalne 2 Współdzielone Disks Shared Cluster Disk 3 Używana…" at bounding box center [617, 135] width 691 height 73
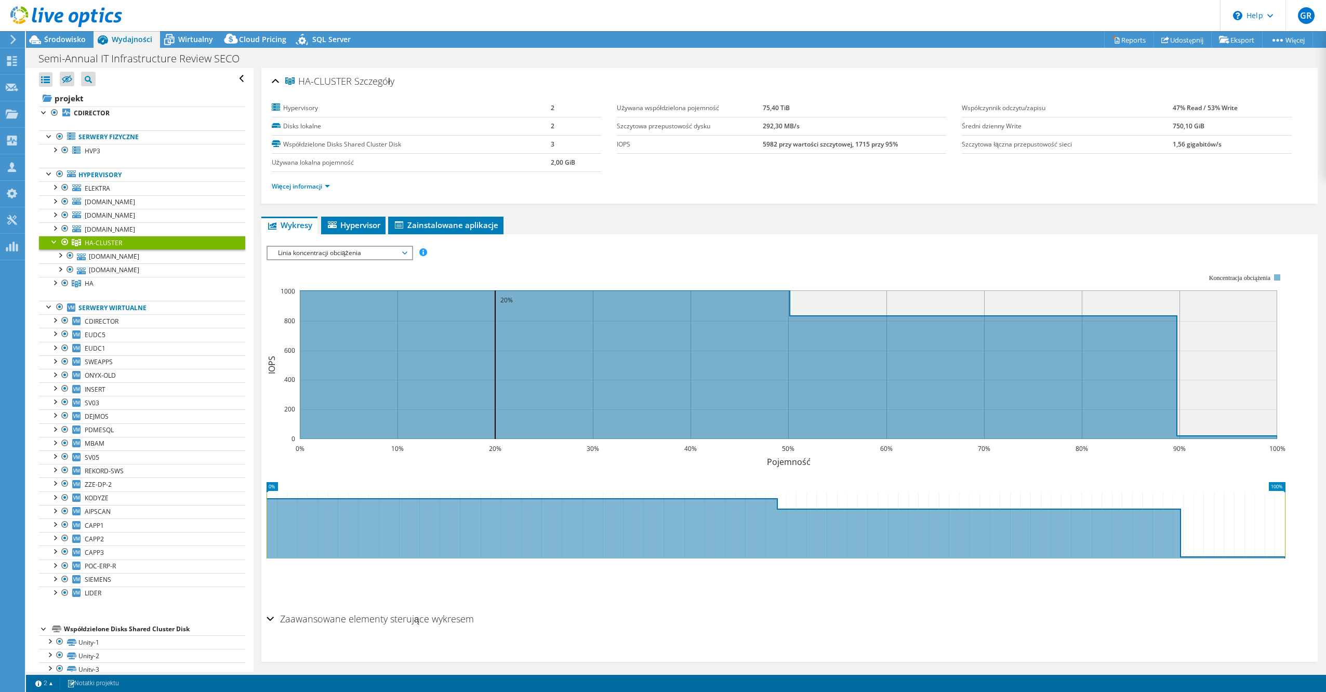
click at [340, 252] on span "Linia koncentracji obciążenia" at bounding box center [340, 253] width 134 height 12
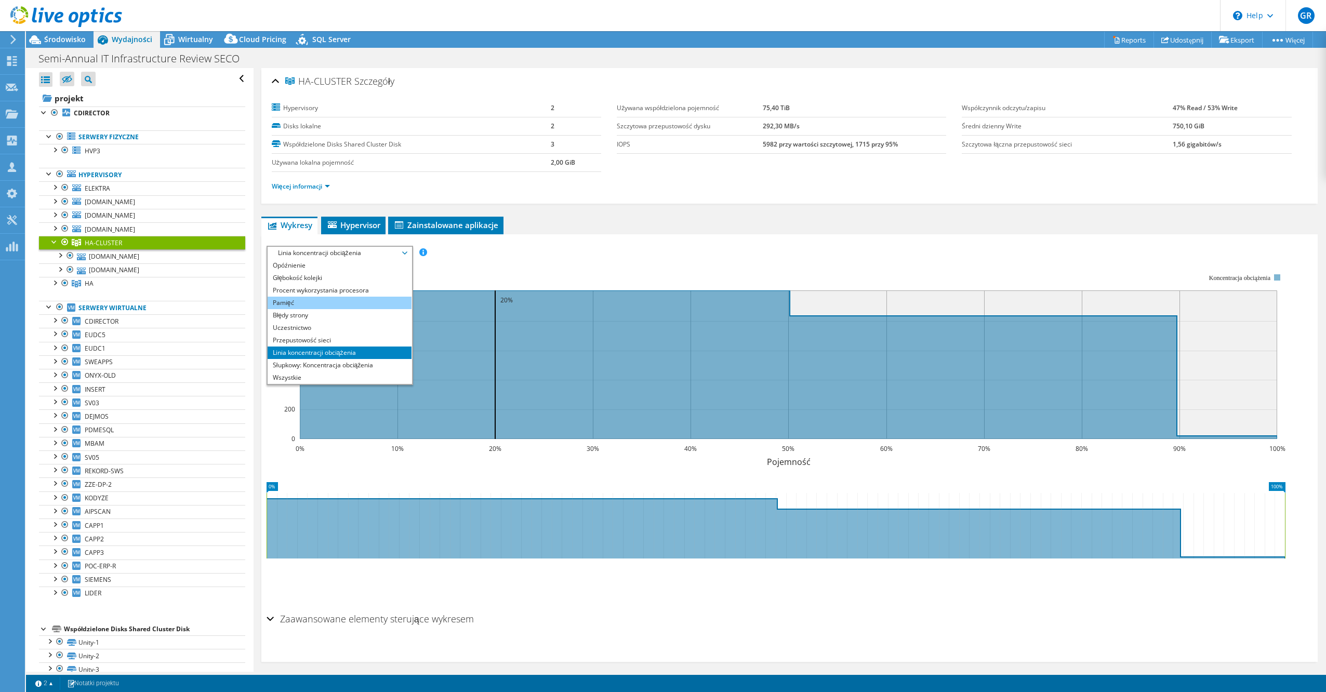
click at [350, 298] on li "Pamięć" at bounding box center [340, 303] width 144 height 12
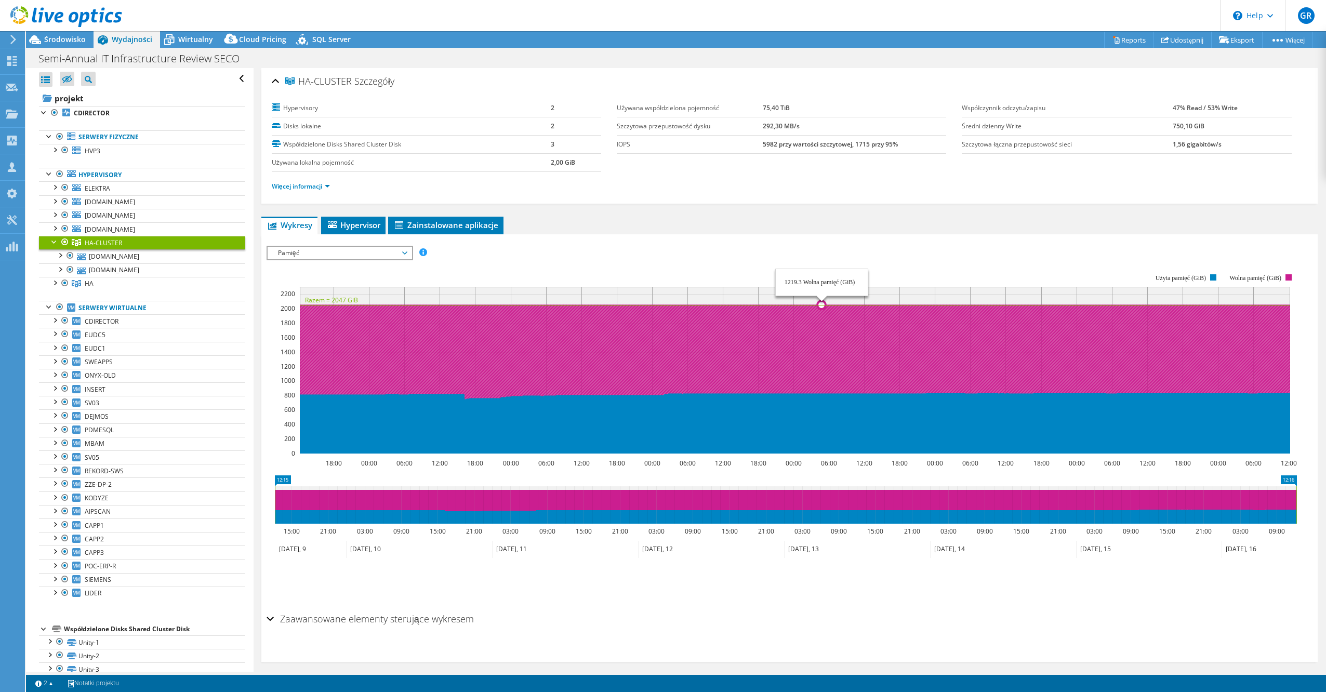
select select "USD"
